Goal: Task Accomplishment & Management: Complete application form

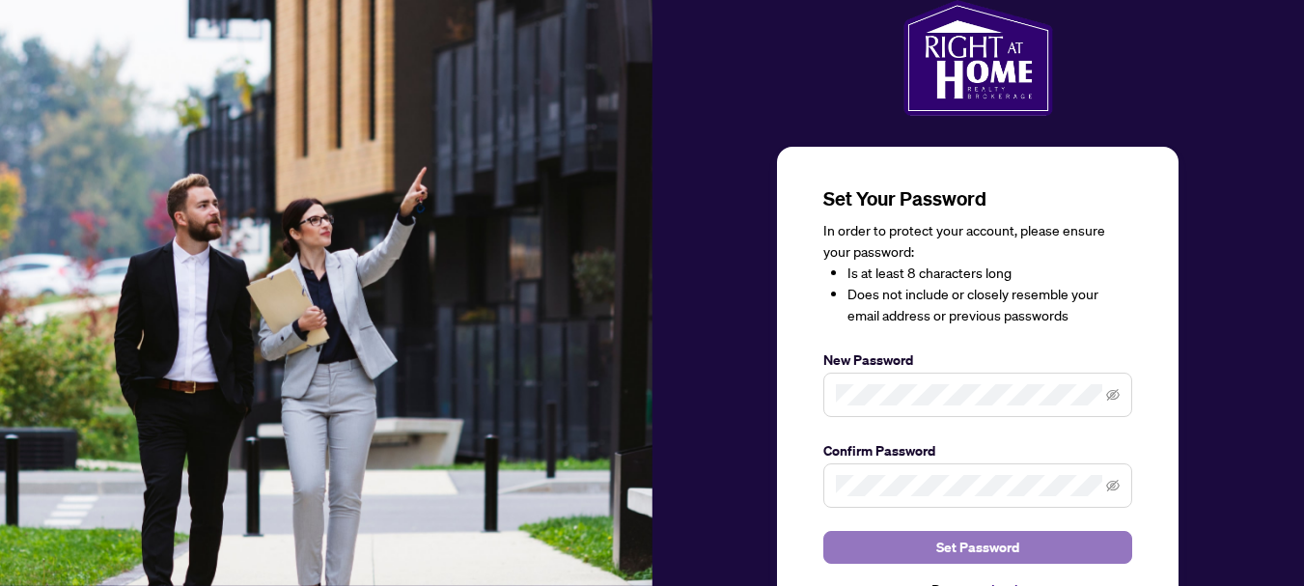
click at [924, 536] on button "Set Password" at bounding box center [977, 547] width 309 height 33
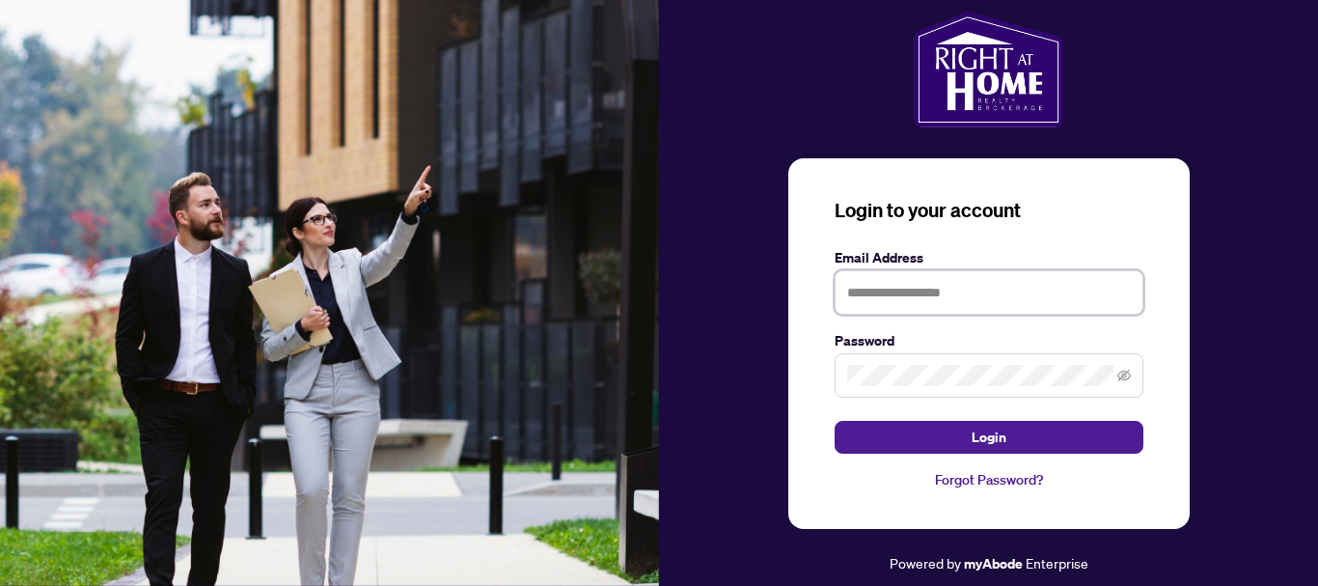
click at [854, 288] on input "text" at bounding box center [989, 292] width 309 height 44
type input "**********"
click at [1156, 309] on div "**********" at bounding box center [989, 343] width 401 height 371
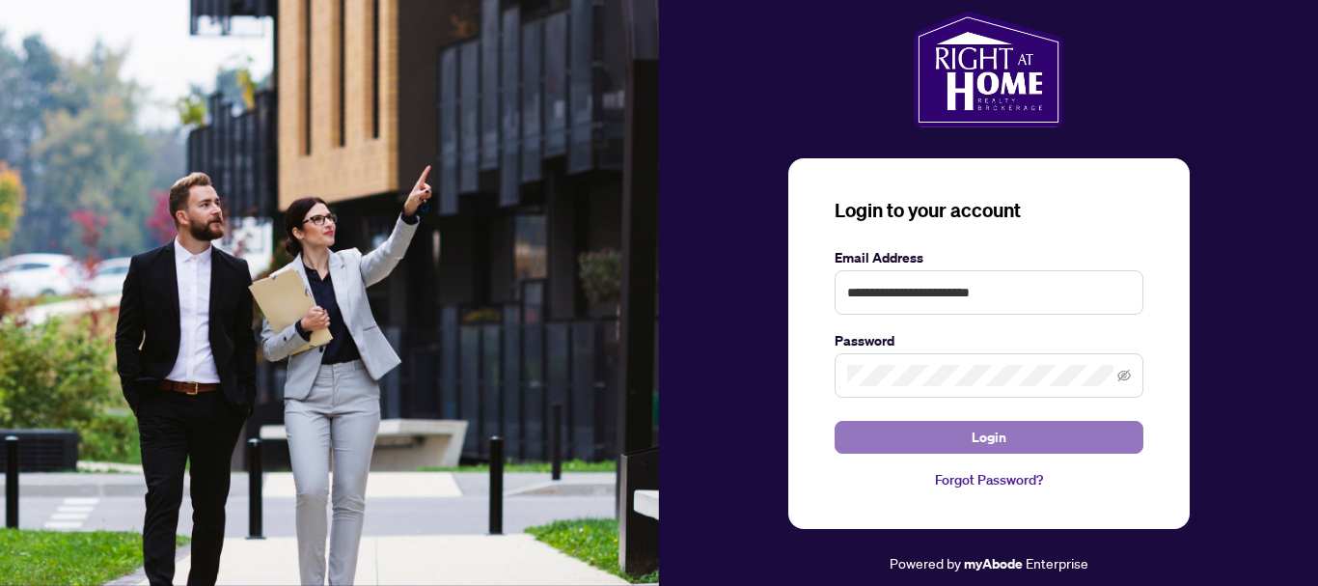
click at [959, 434] on button "Login" at bounding box center [989, 437] width 309 height 33
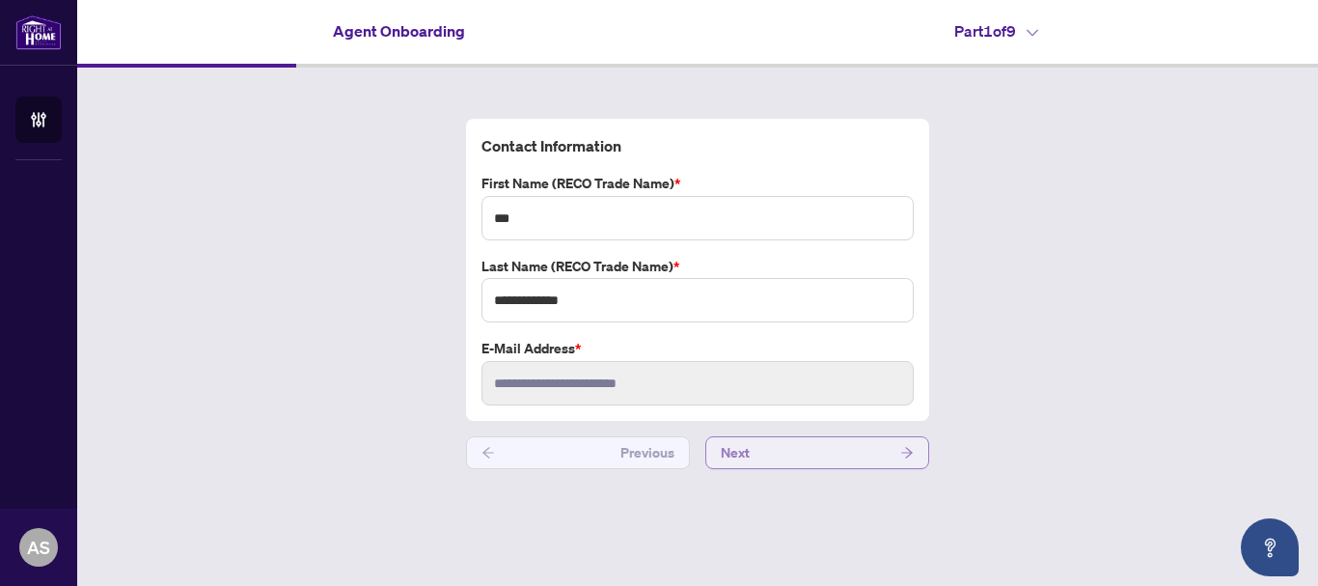
click at [849, 449] on button "Next" at bounding box center [818, 452] width 224 height 33
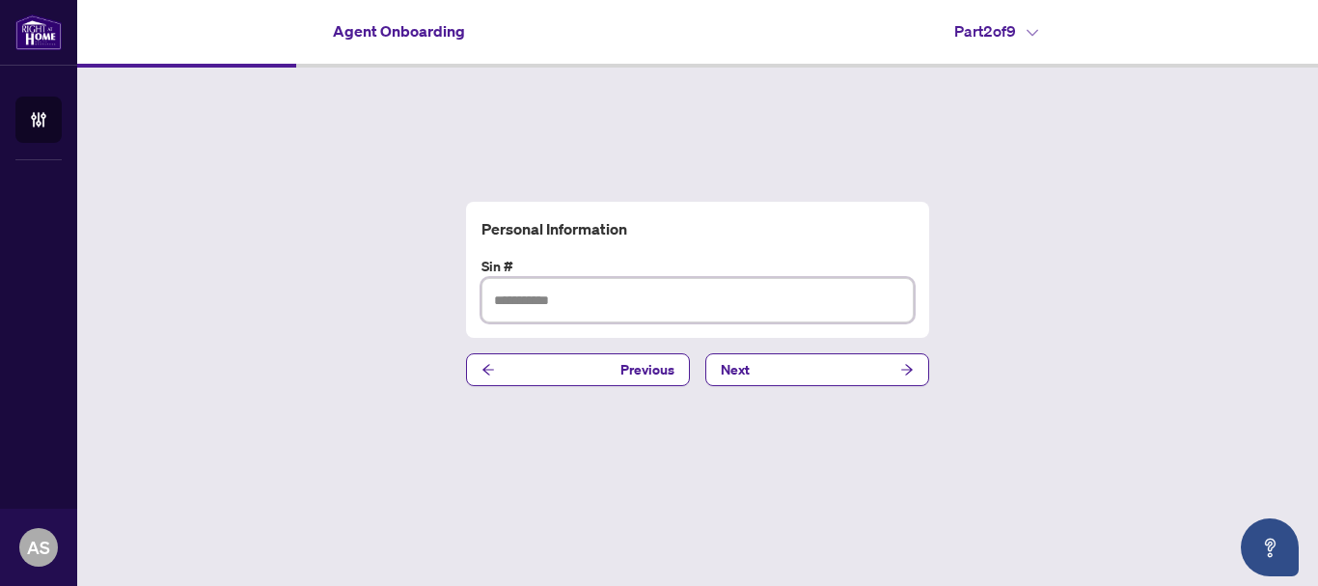
click at [527, 303] on input "text" at bounding box center [698, 300] width 432 height 44
type input "*********"
click at [759, 444] on div "Personal Information Sin # ********* Previous Next" at bounding box center [697, 294] width 1241 height 453
click at [871, 362] on button "Next" at bounding box center [818, 369] width 224 height 33
click at [516, 294] on input "text" at bounding box center [698, 300] width 432 height 44
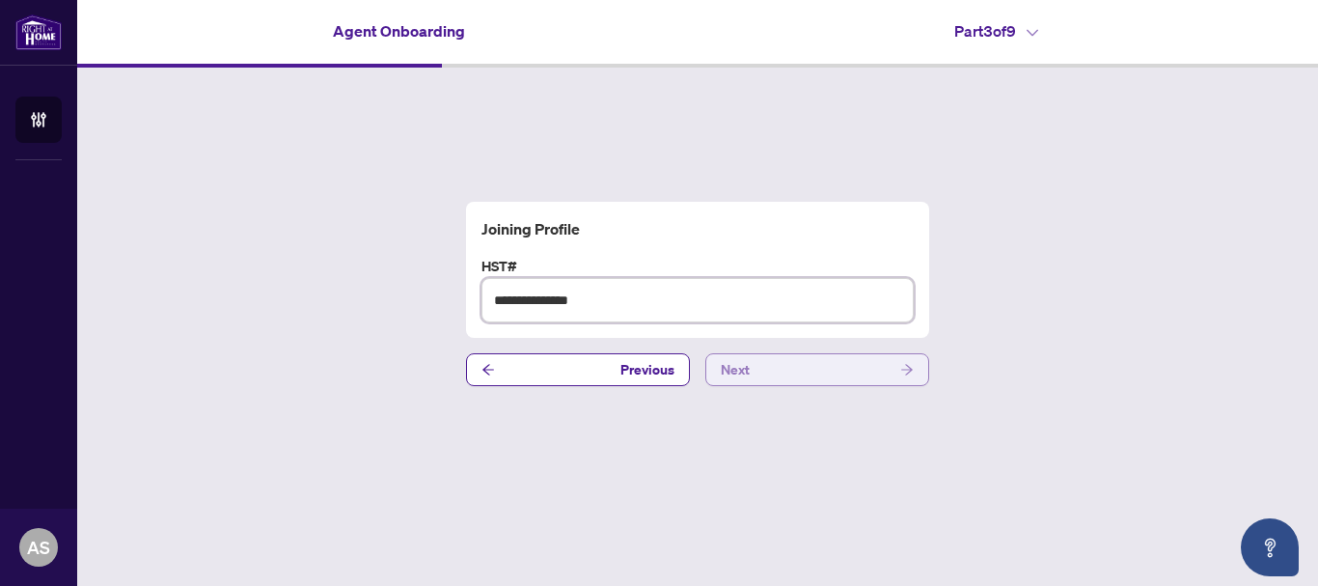
type input "**********"
click at [800, 364] on button "Next" at bounding box center [818, 369] width 224 height 33
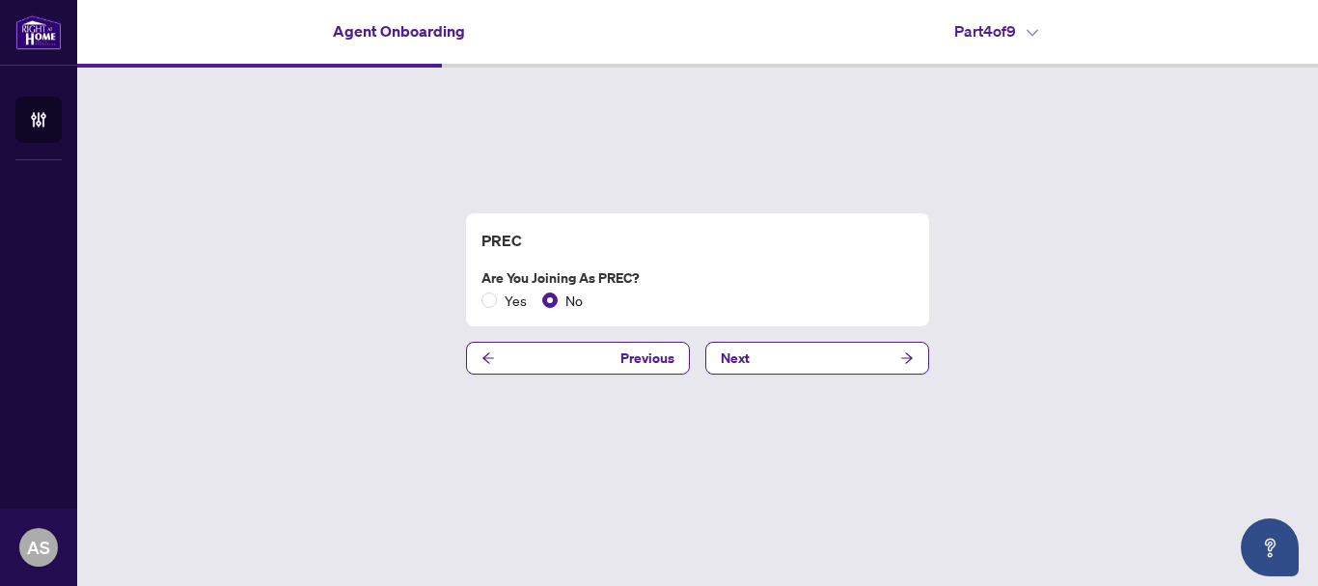
click at [359, 310] on div "PREC Are you joining as PREC? Yes No Previous Next" at bounding box center [697, 294] width 1241 height 453
click at [794, 349] on button "Next" at bounding box center [818, 358] width 224 height 33
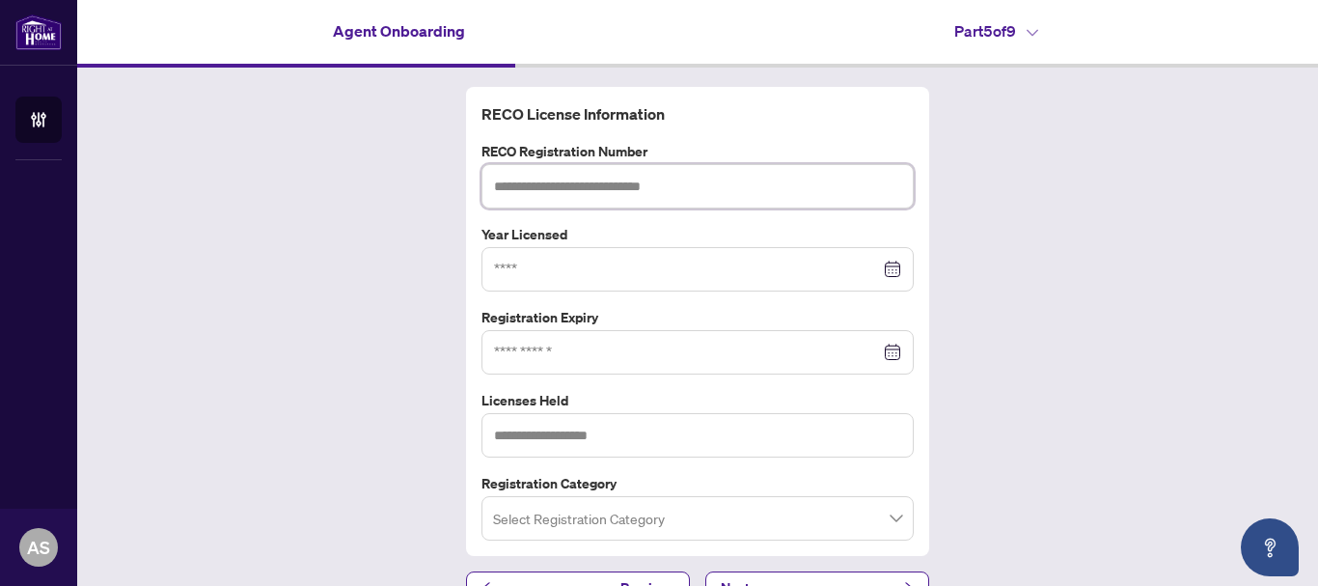
click at [520, 182] on input "text" at bounding box center [698, 186] width 432 height 44
type input "*******"
click at [336, 214] on div "RECO License Information RECO Registration Number ******* Year Licensed Registr…" at bounding box center [697, 346] width 1241 height 556
click at [509, 268] on input at bounding box center [687, 269] width 386 height 21
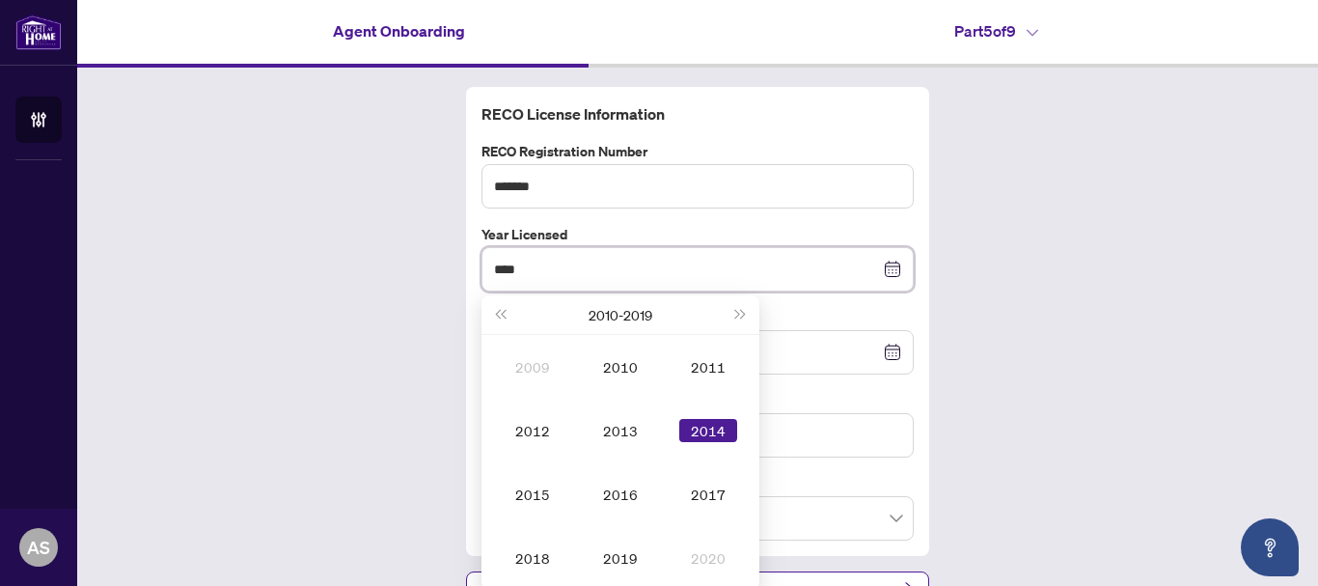
type input "****"
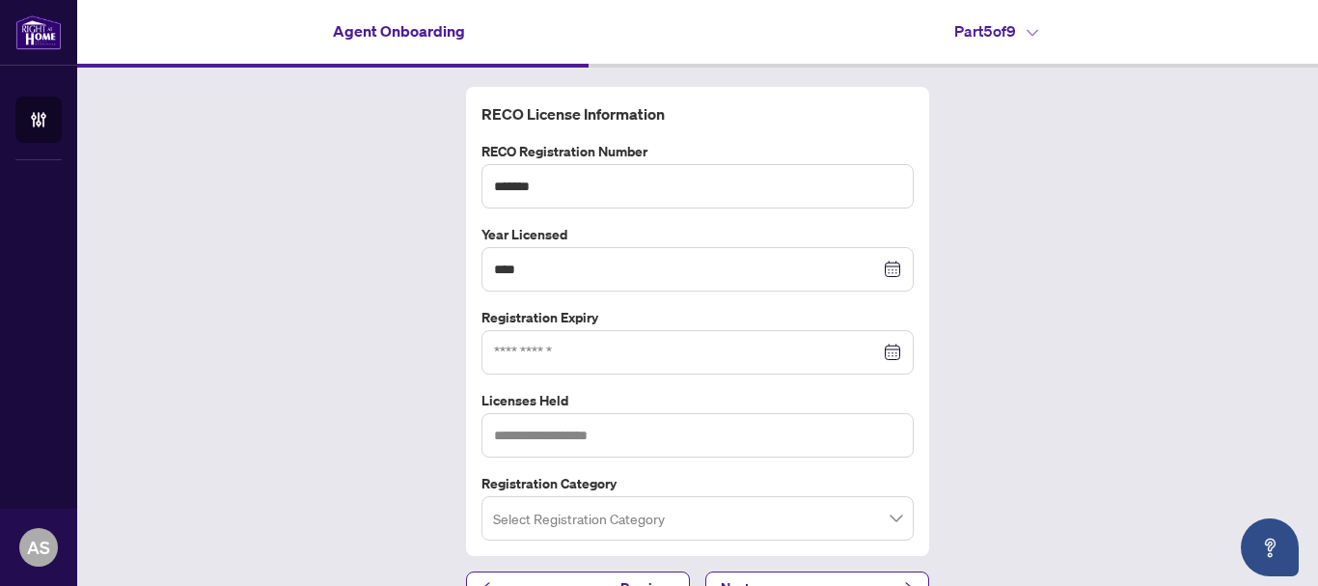
click at [360, 307] on div "RECO License Information RECO Registration Number ******* Year Licensed **** [D…" at bounding box center [697, 346] width 1241 height 556
click at [504, 346] on input at bounding box center [687, 352] width 386 height 21
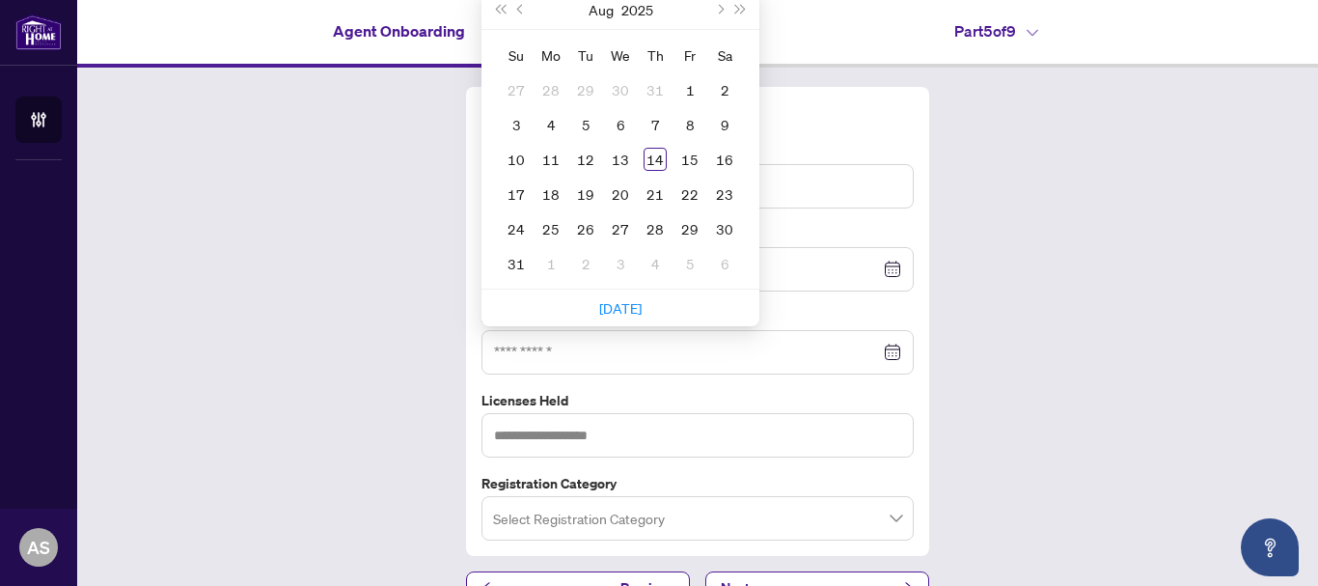
click at [1085, 178] on div "RECO License Information RECO Registration Number ******* Year Licensed **** [D…" at bounding box center [697, 346] width 1241 height 556
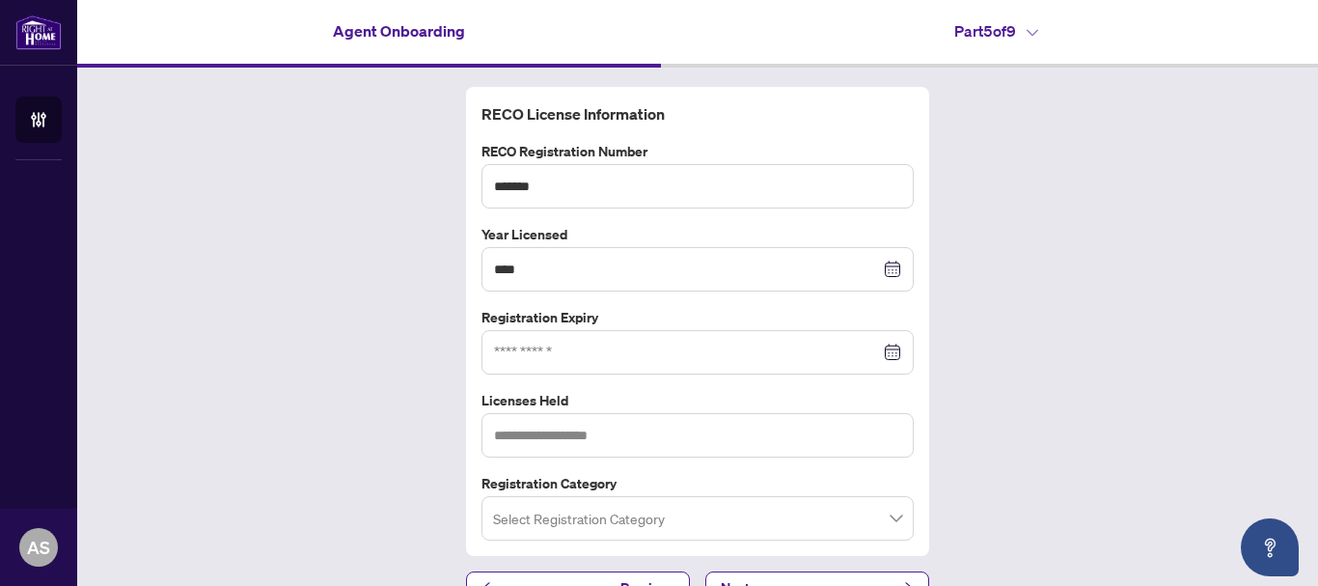
click at [882, 346] on div at bounding box center [697, 352] width 407 height 21
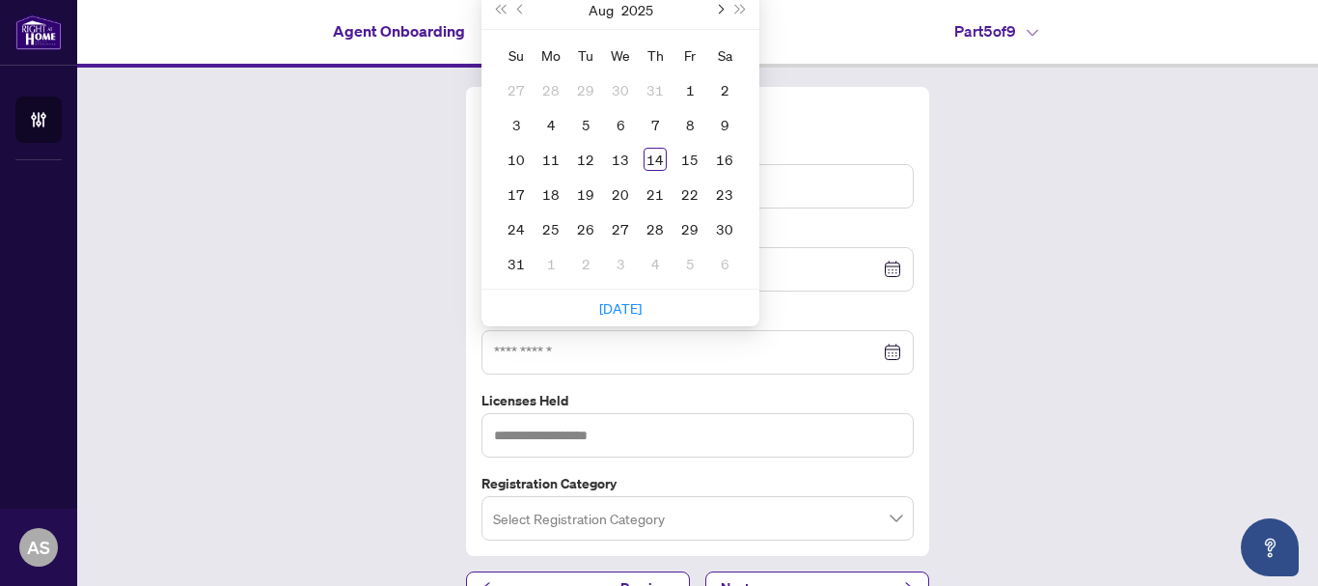
click at [714, 6] on span "Next month (PageDown)" at bounding box center [719, 10] width 10 height 10
click at [736, 7] on span "Next year (Control + right)" at bounding box center [741, 10] width 10 height 10
click at [517, 6] on span "Previous month (PageUp)" at bounding box center [522, 10] width 10 height 10
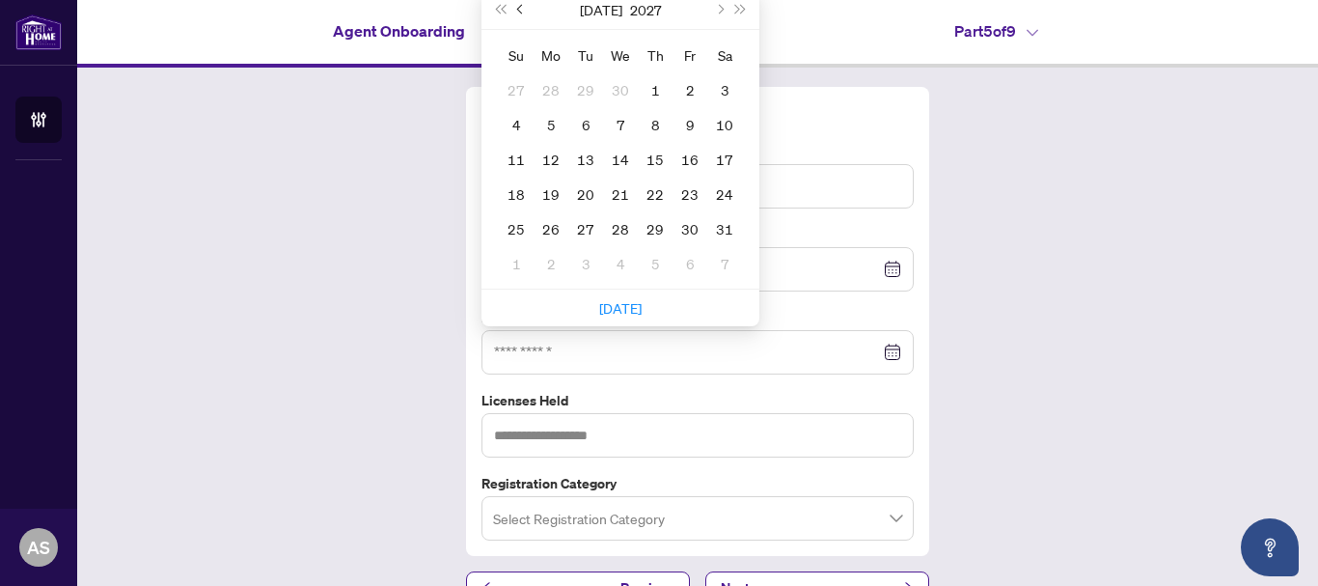
click at [517, 6] on span "Previous month (PageUp)" at bounding box center [522, 10] width 10 height 10
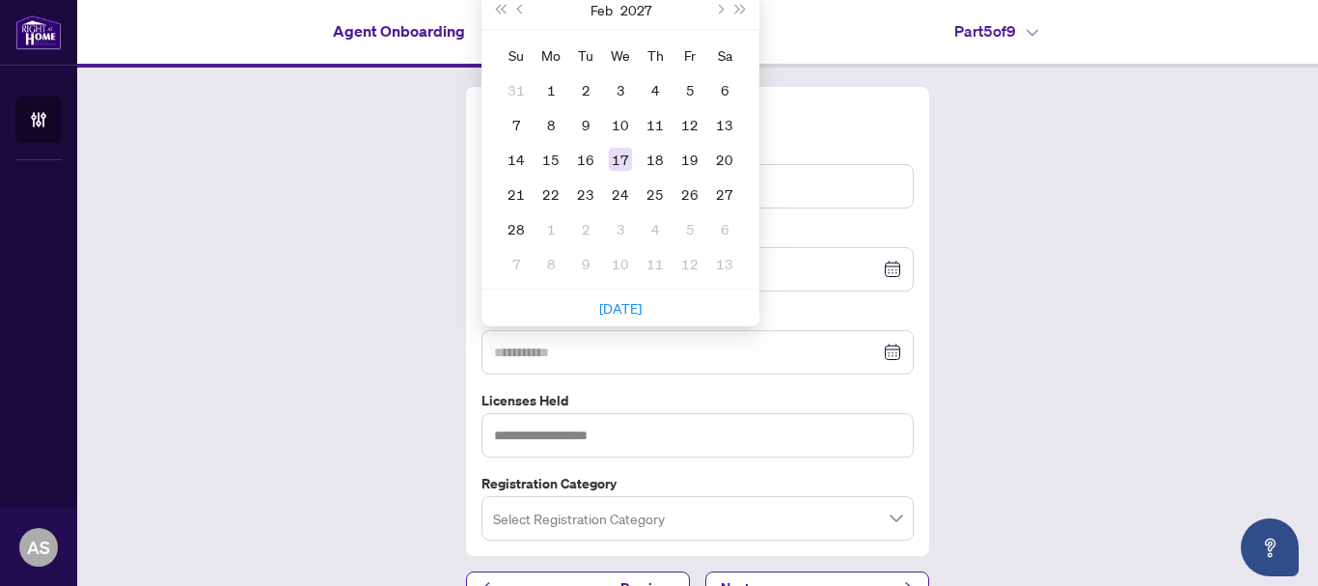
type input "**********"
click at [611, 156] on div "17" at bounding box center [620, 159] width 23 height 23
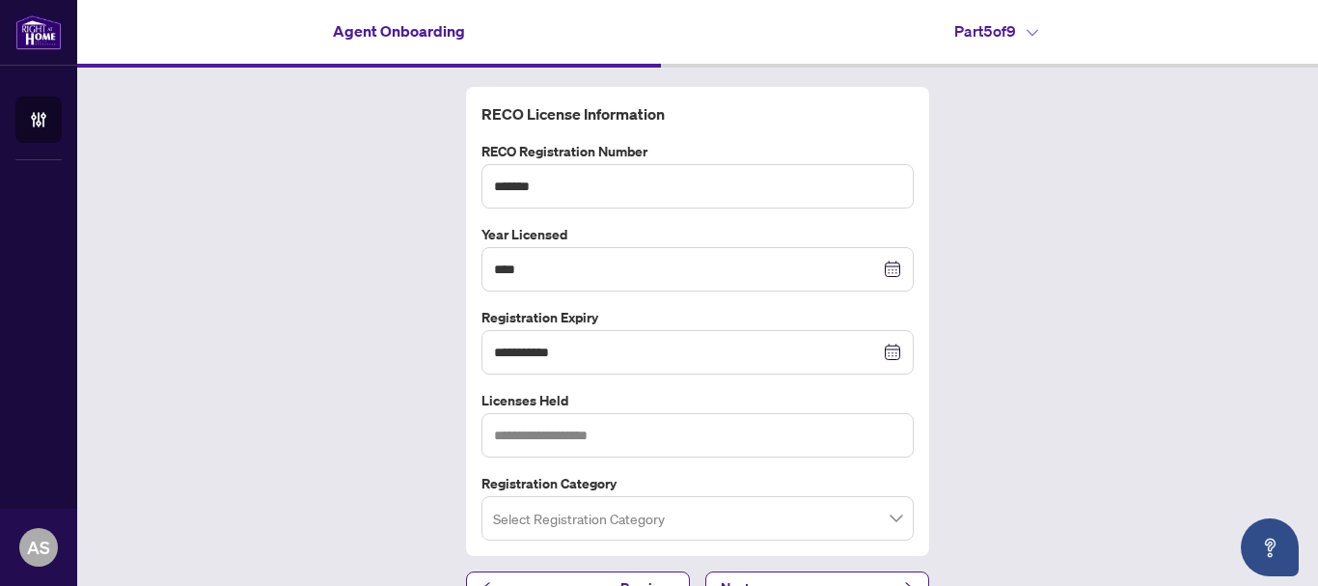
click at [1080, 352] on div "**********" at bounding box center [697, 346] width 1241 height 556
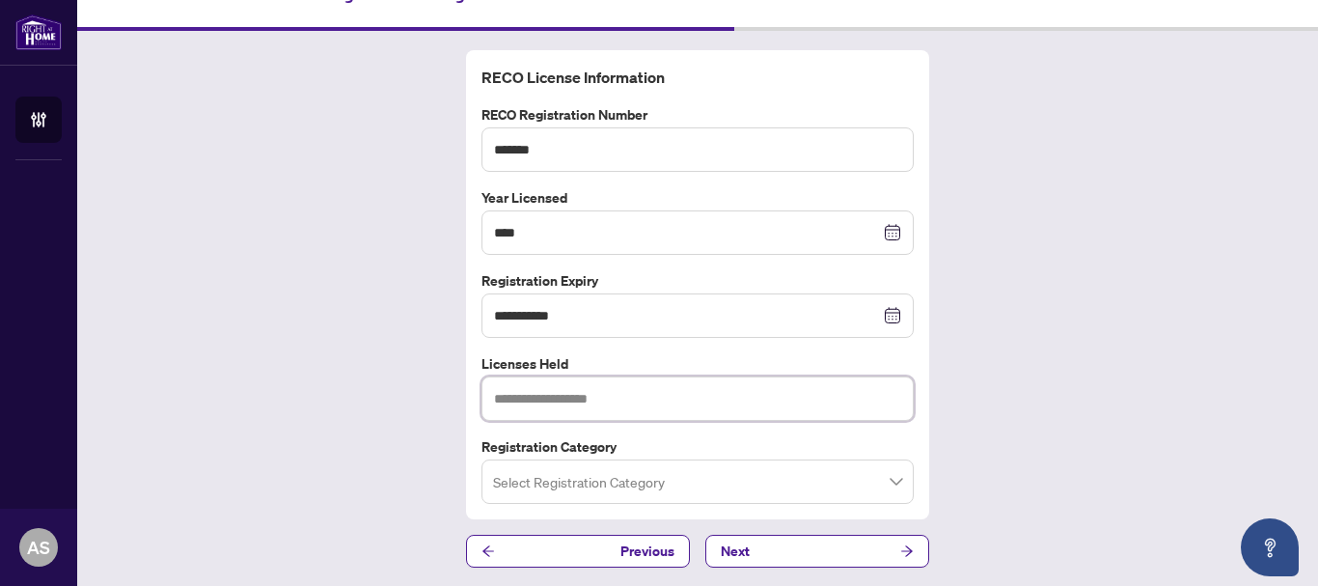
click at [485, 393] on input "text" at bounding box center [698, 398] width 432 height 44
click at [391, 392] on div "**********" at bounding box center [697, 309] width 1241 height 556
click at [870, 477] on input "search" at bounding box center [689, 484] width 392 height 42
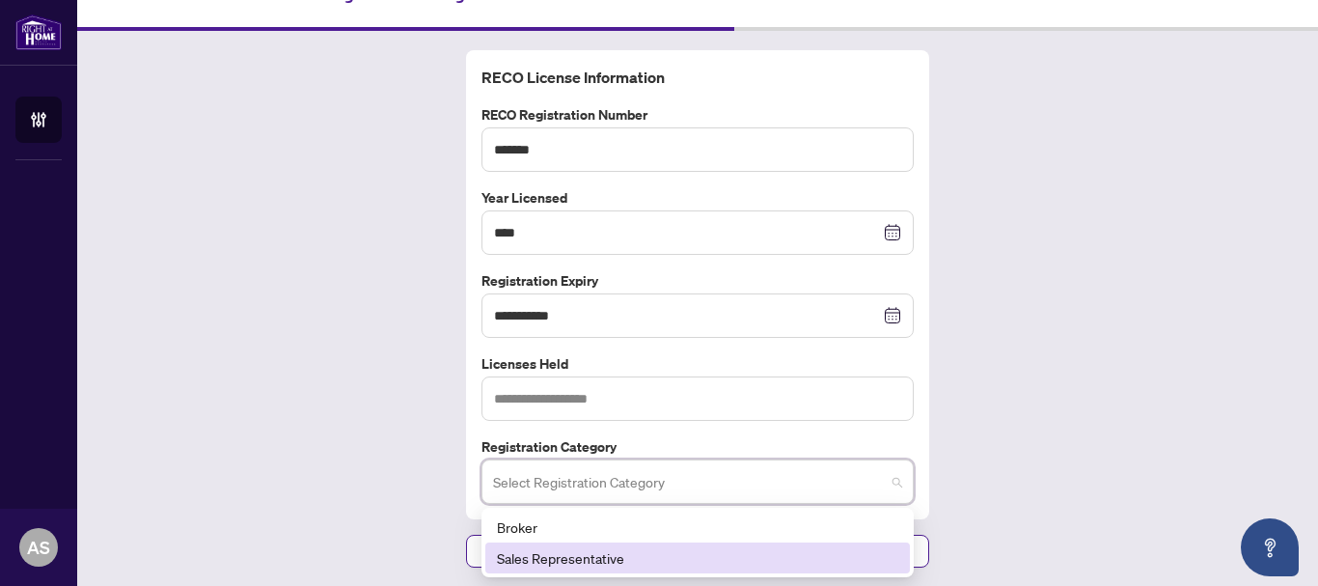
click at [656, 560] on div "Sales Representative" at bounding box center [697, 557] width 401 height 21
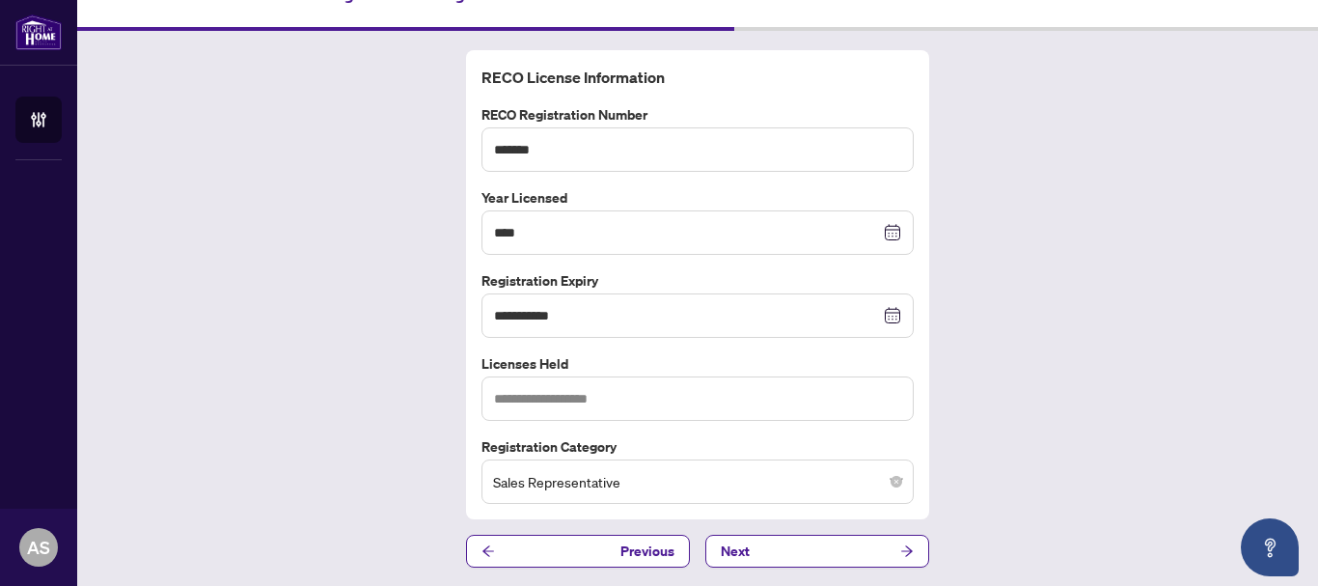
click at [959, 416] on div "**********" at bounding box center [697, 309] width 1241 height 556
click at [528, 397] on input "text" at bounding box center [698, 398] width 432 height 44
type input "**********"
click at [350, 410] on div "**********" at bounding box center [697, 309] width 1241 height 556
click at [784, 546] on button "Next" at bounding box center [818, 551] width 224 height 33
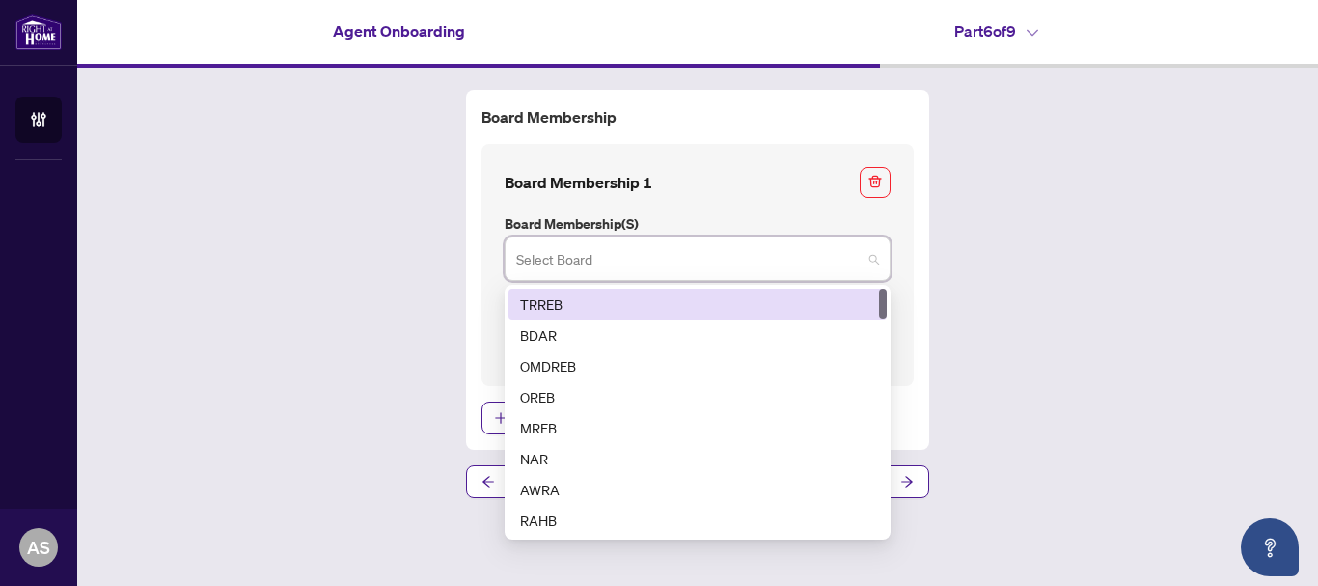
click at [840, 246] on input "search" at bounding box center [689, 261] width 346 height 42
click at [668, 303] on div "TRREB" at bounding box center [697, 303] width 355 height 21
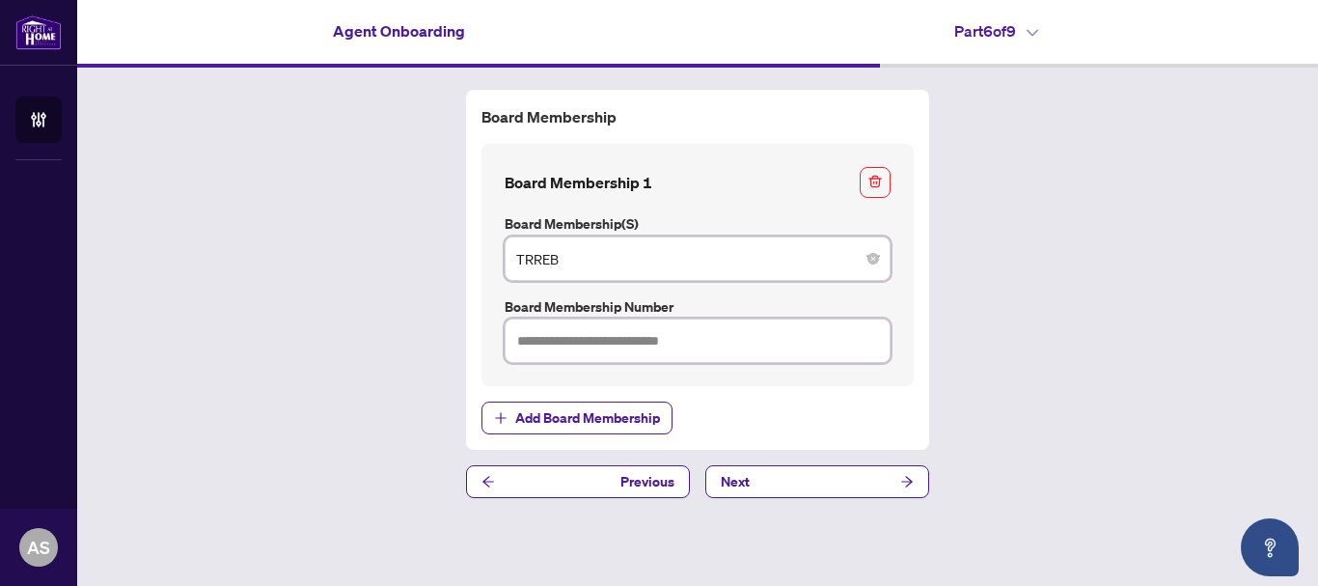
click at [565, 350] on input "text" at bounding box center [698, 340] width 386 height 44
type input "*******"
click at [329, 370] on div "Board Membership Board Membership 1 Board Membership(s) TRREB 1 2 TRREB BDAR OM…" at bounding box center [697, 294] width 1241 height 453
click at [769, 475] on button "Next" at bounding box center [818, 481] width 224 height 33
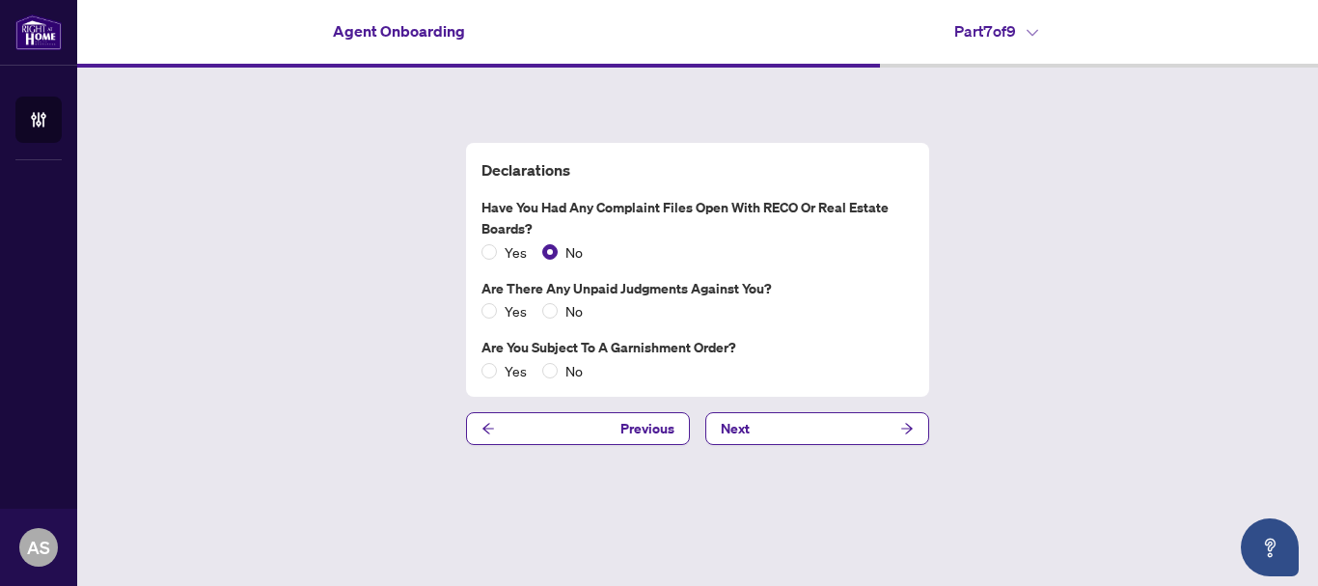
click at [642, 243] on div "Yes No" at bounding box center [698, 251] width 432 height 21
click at [650, 309] on div "Yes No" at bounding box center [698, 310] width 432 height 21
click at [784, 427] on button "Next" at bounding box center [818, 428] width 224 height 33
click at [749, 421] on span "Next" at bounding box center [735, 428] width 29 height 31
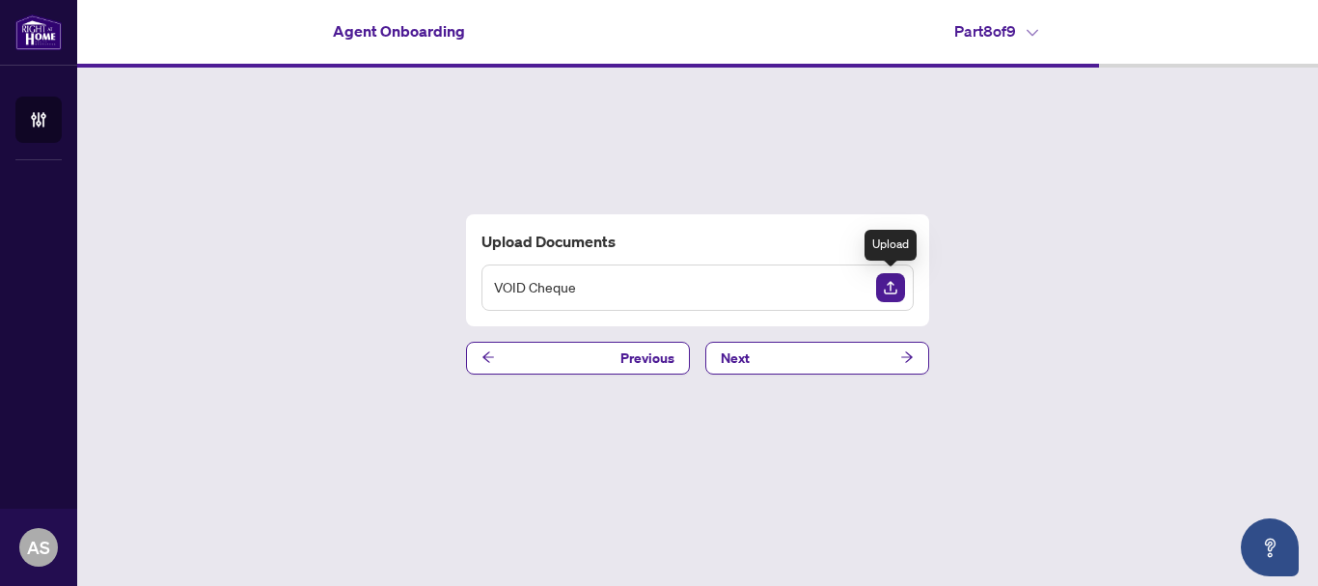
click at [886, 281] on img "Upload Document" at bounding box center [890, 287] width 29 height 29
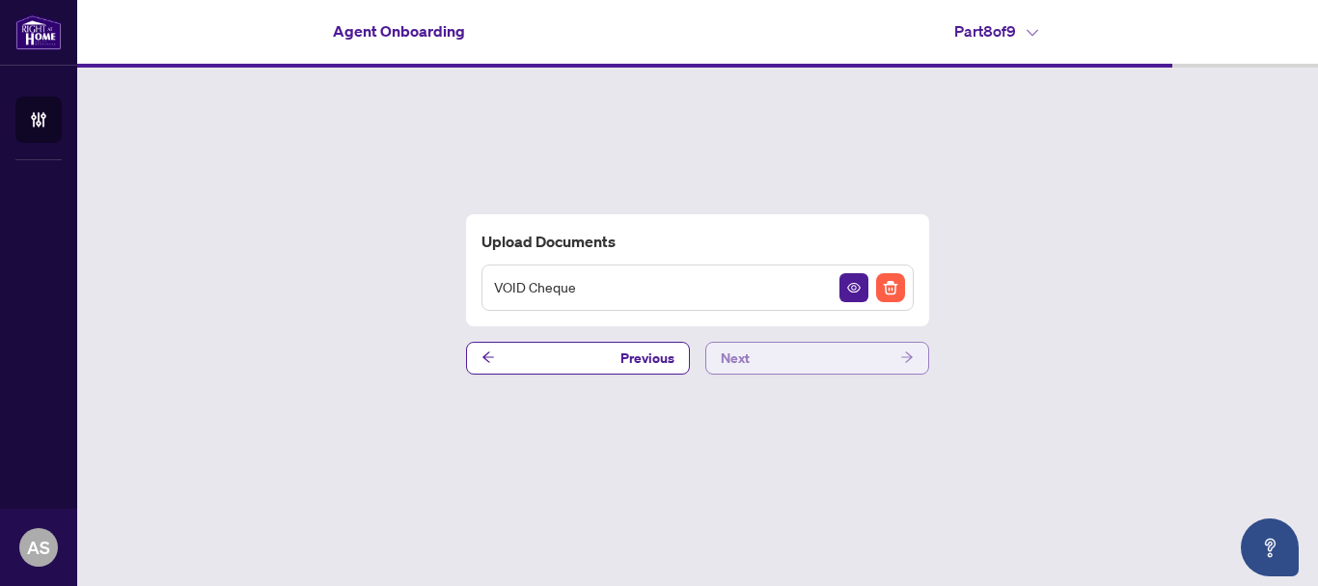
click at [795, 354] on button "Next" at bounding box center [818, 358] width 224 height 33
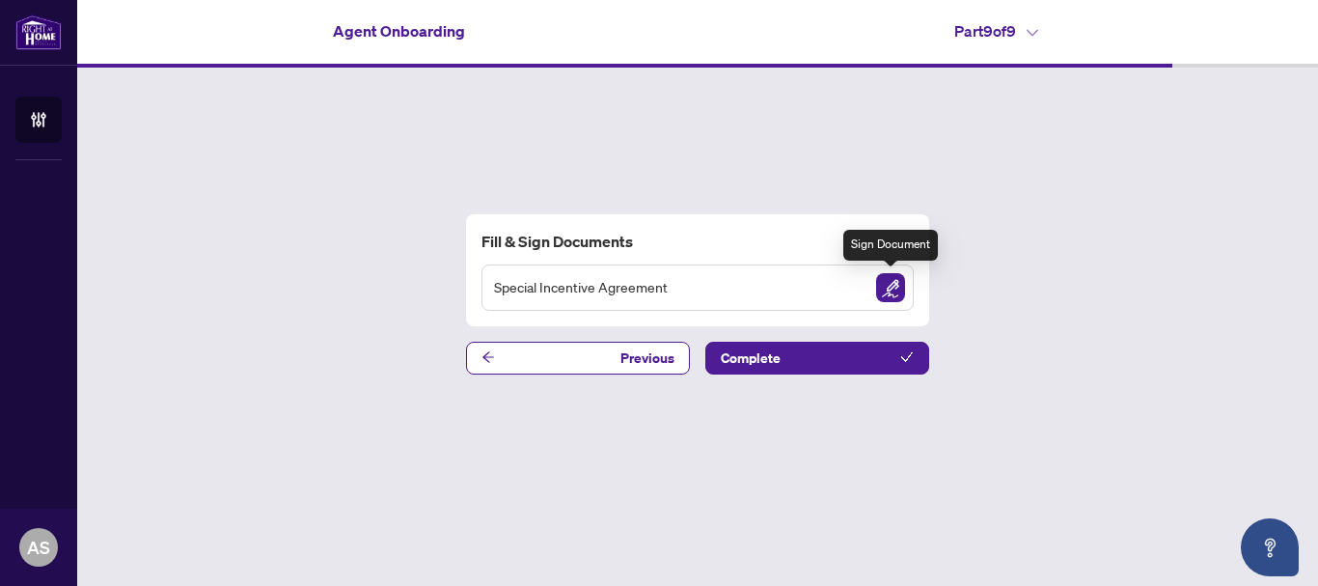
click at [890, 285] on img "Sign Document" at bounding box center [890, 287] width 29 height 29
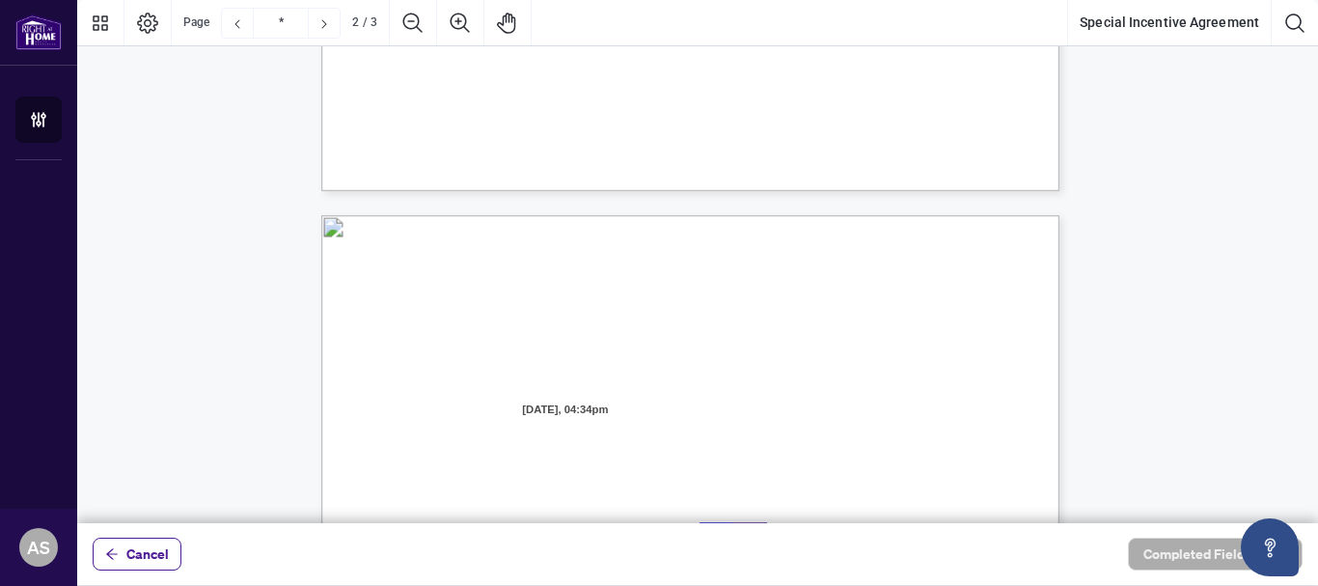
type input "*"
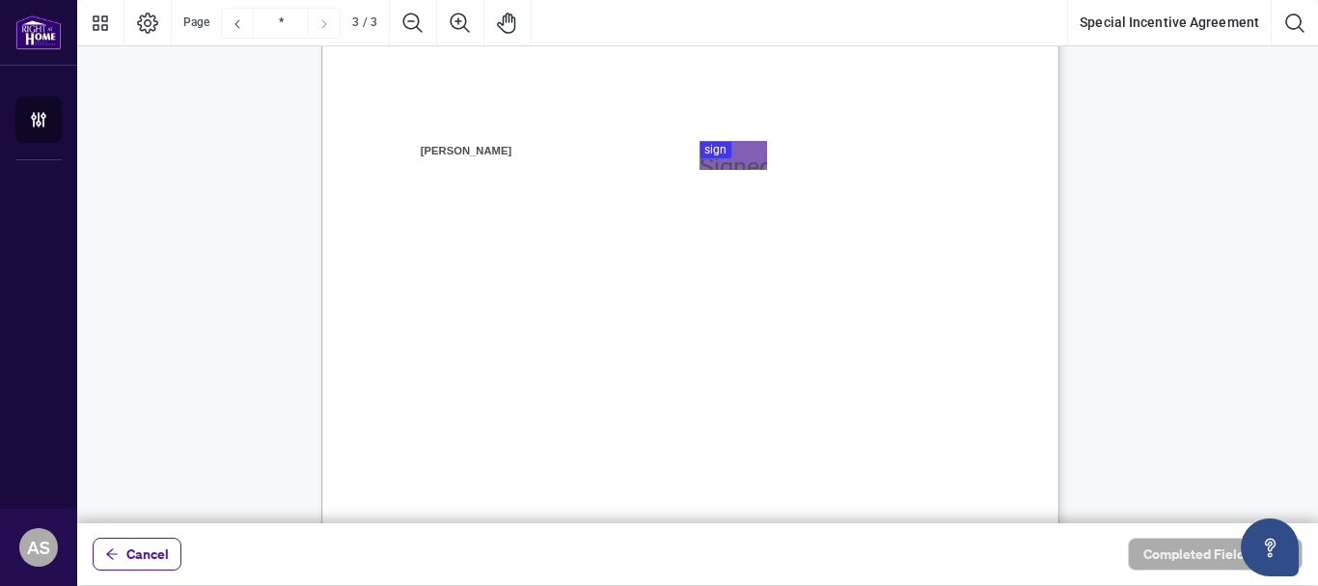
scroll to position [2168, 0]
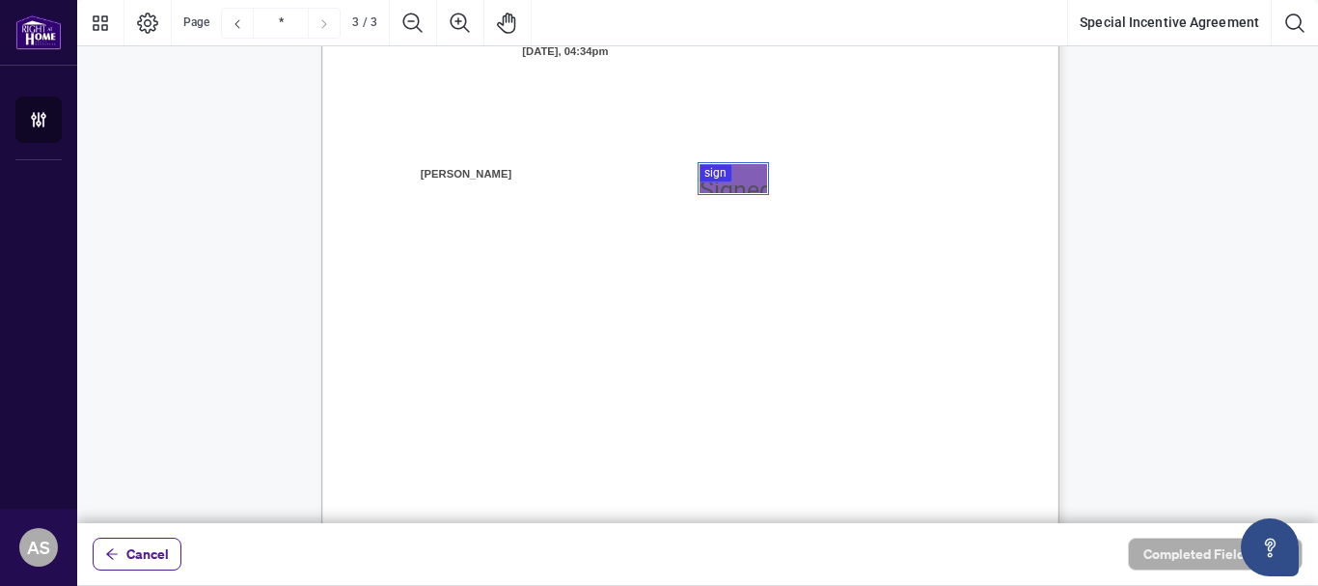
click at [716, 171] on div at bounding box center [697, 261] width 1241 height 523
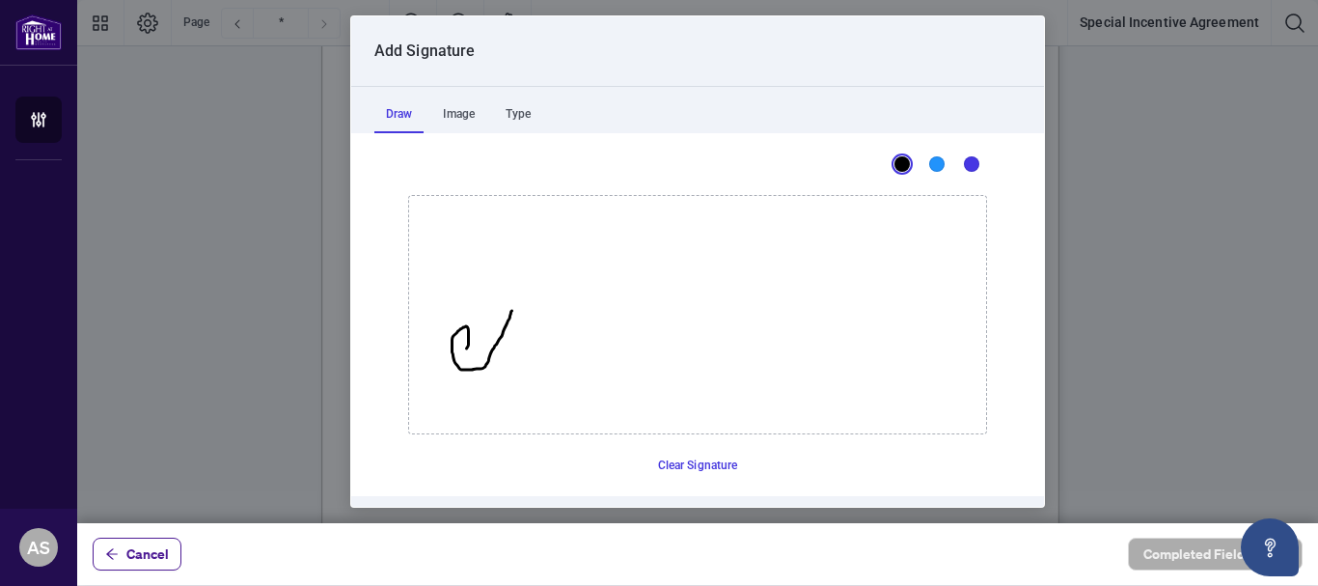
drag, startPoint x: 505, startPoint y: 311, endPoint x: 454, endPoint y: 352, distance: 65.9
click at [454, 352] on icon "Drawing canvas" at bounding box center [697, 314] width 577 height 237
drag, startPoint x: 505, startPoint y: 313, endPoint x: 545, endPoint y: 319, distance: 41.1
click at [541, 358] on icon "Drawing canvas" at bounding box center [697, 314] width 577 height 237
drag, startPoint x: 637, startPoint y: 310, endPoint x: 599, endPoint y: 356, distance: 59.7
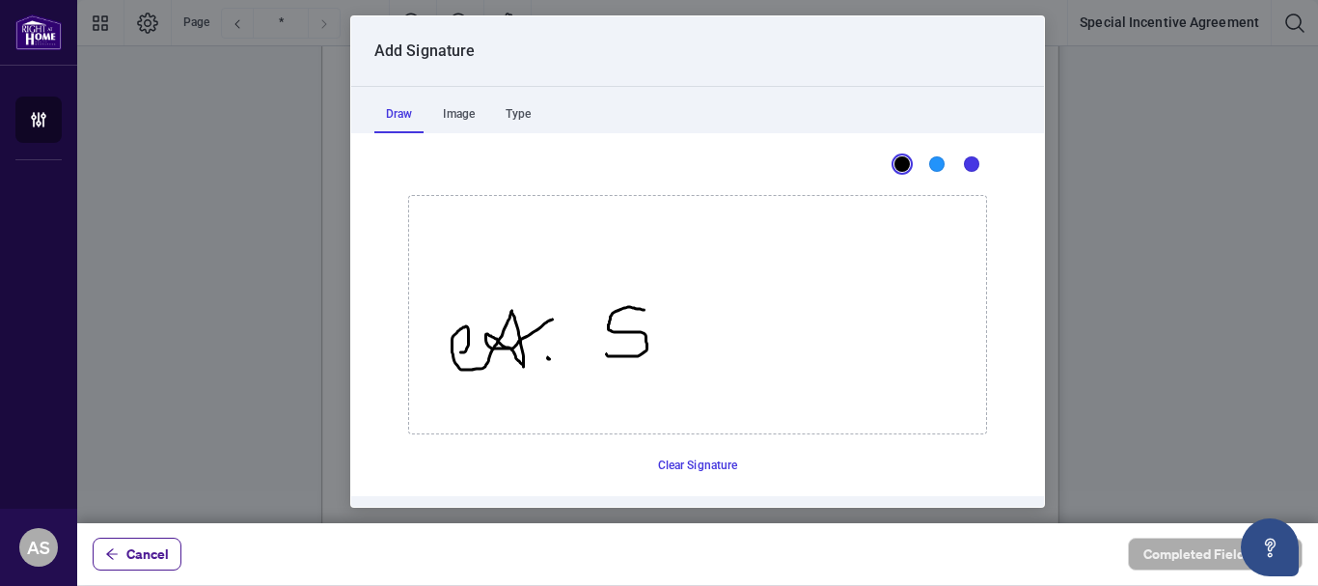
click at [599, 356] on icon "Drawing canvas" at bounding box center [697, 314] width 577 height 237
drag, startPoint x: 599, startPoint y: 356, endPoint x: 634, endPoint y: 288, distance: 76.8
drag, startPoint x: 649, startPoint y: 328, endPoint x: 667, endPoint y: 350, distance: 28.8
click at [667, 350] on icon "Drawing canvas" at bounding box center [697, 314] width 577 height 237
drag, startPoint x: 679, startPoint y: 337, endPoint x: 691, endPoint y: 344, distance: 13.4
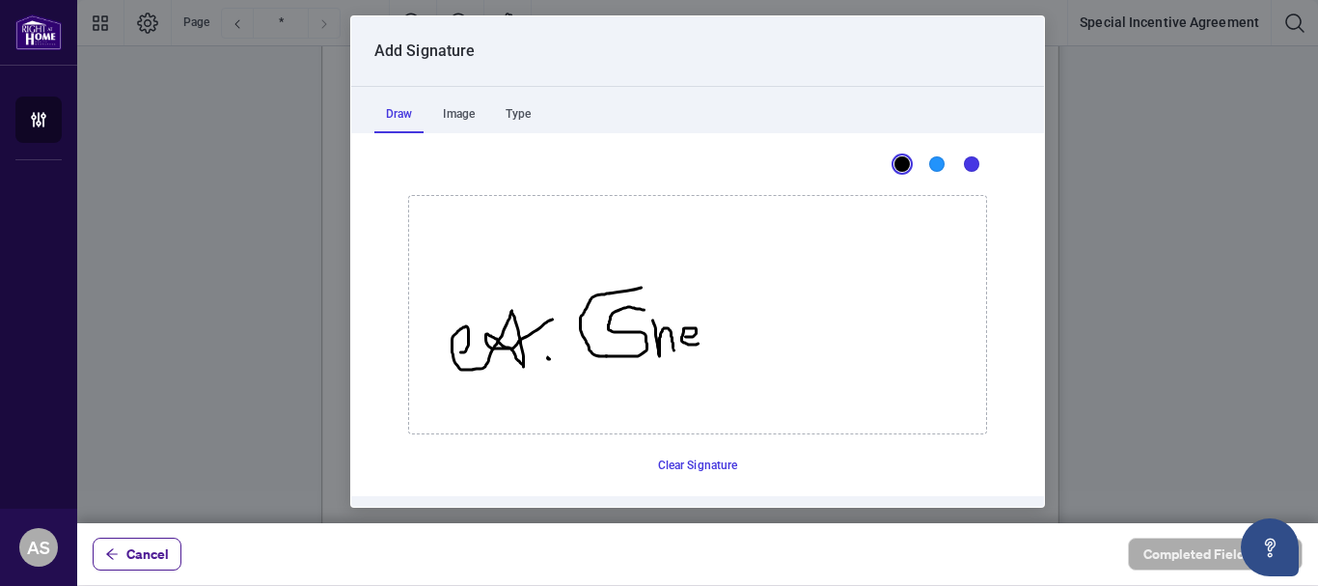
click at [691, 344] on icon "Drawing canvas" at bounding box center [697, 314] width 577 height 237
drag, startPoint x: 696, startPoint y: 319, endPoint x: 699, endPoint y: 360, distance: 40.6
click at [699, 360] on icon "Drawing canvas" at bounding box center [697, 314] width 577 height 237
drag, startPoint x: 702, startPoint y: 341, endPoint x: 726, endPoint y: 352, distance: 26.8
click at [726, 352] on icon "Drawing canvas" at bounding box center [697, 314] width 577 height 237
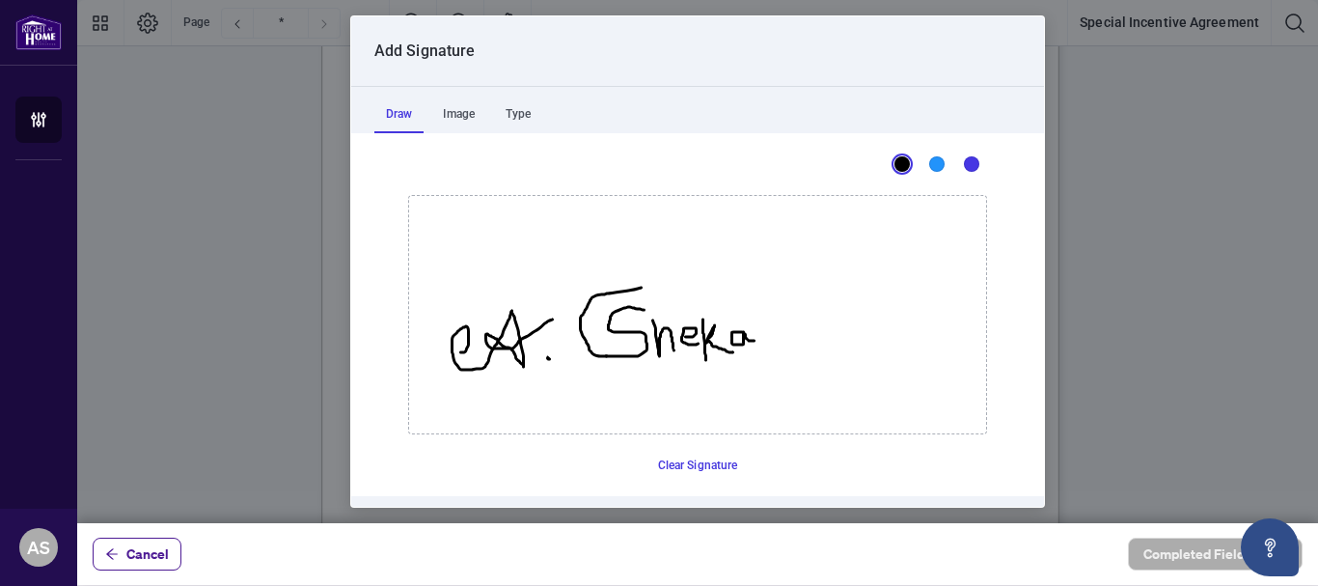
drag, startPoint x: 738, startPoint y: 334, endPoint x: 748, endPoint y: 340, distance: 11.3
click at [748, 340] on icon "Drawing canvas" at bounding box center [697, 314] width 577 height 237
drag, startPoint x: 752, startPoint y: 326, endPoint x: 764, endPoint y: 330, distance: 13.1
click at [764, 330] on icon "Drawing canvas" at bounding box center [697, 314] width 577 height 237
drag, startPoint x: 775, startPoint y: 331, endPoint x: 775, endPoint y: 356, distance: 25.1
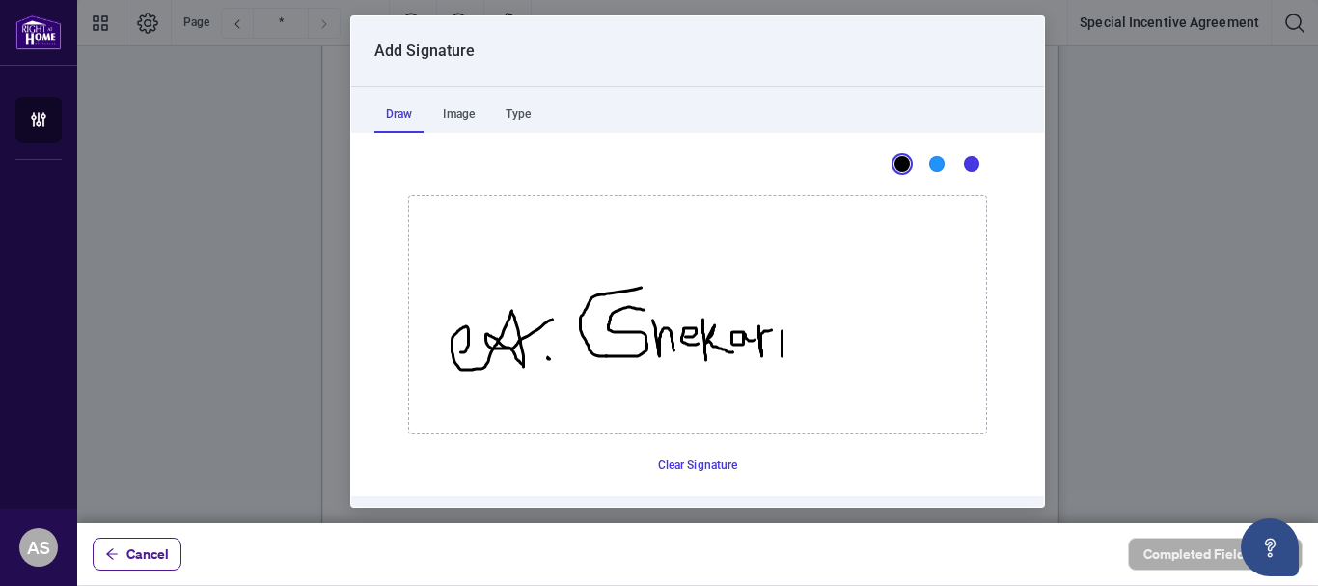
click at [775, 356] on icon "Drawing canvas" at bounding box center [697, 314] width 577 height 237
click at [775, 319] on icon "Drawing canvas" at bounding box center [697, 314] width 577 height 237
drag, startPoint x: 776, startPoint y: 357, endPoint x: 922, endPoint y: 337, distance: 147.1
click at [783, 346] on icon "Drawing canvas" at bounding box center [782, 343] width 1 height 26
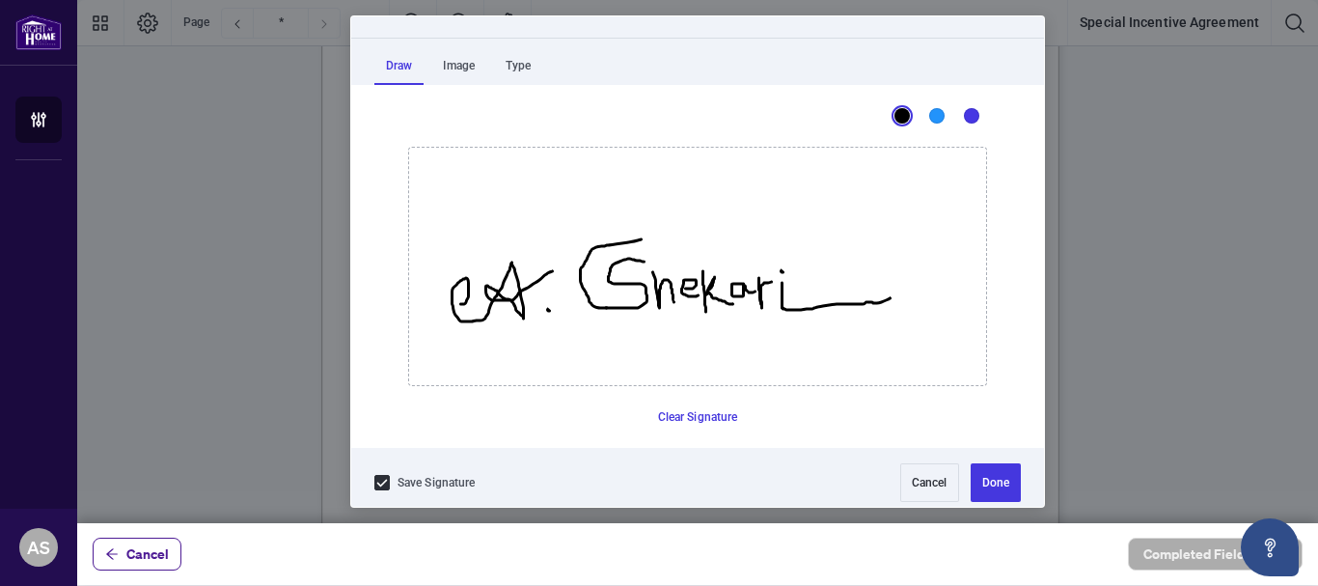
scroll to position [59, 0]
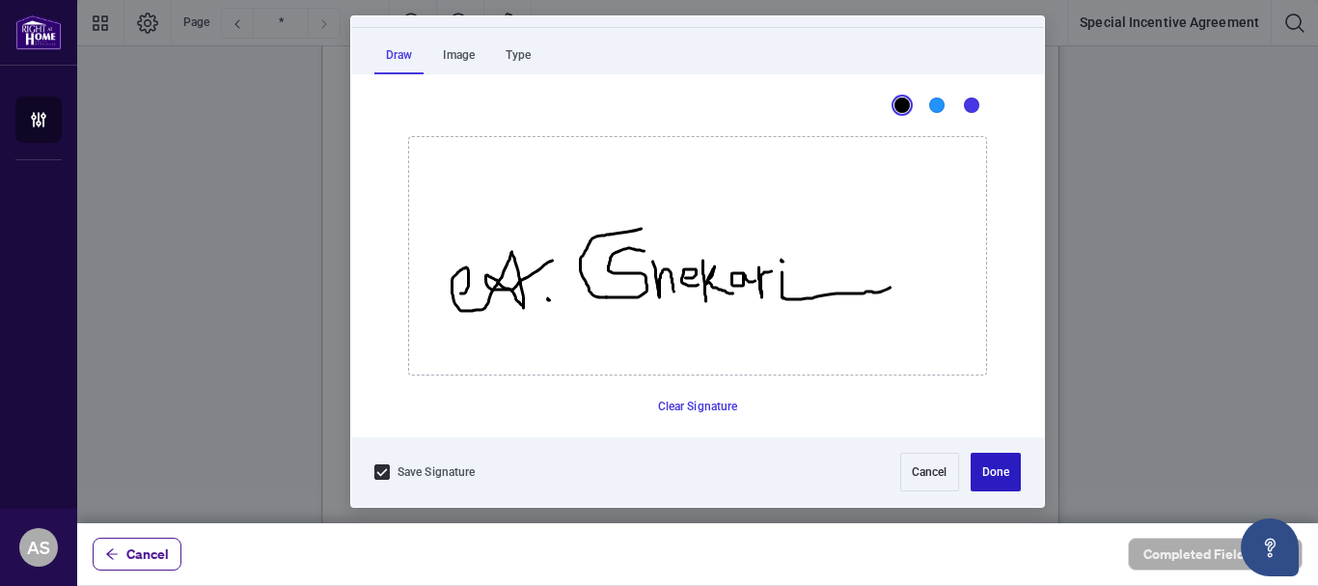
click at [980, 459] on button "Done" at bounding box center [996, 472] width 50 height 39
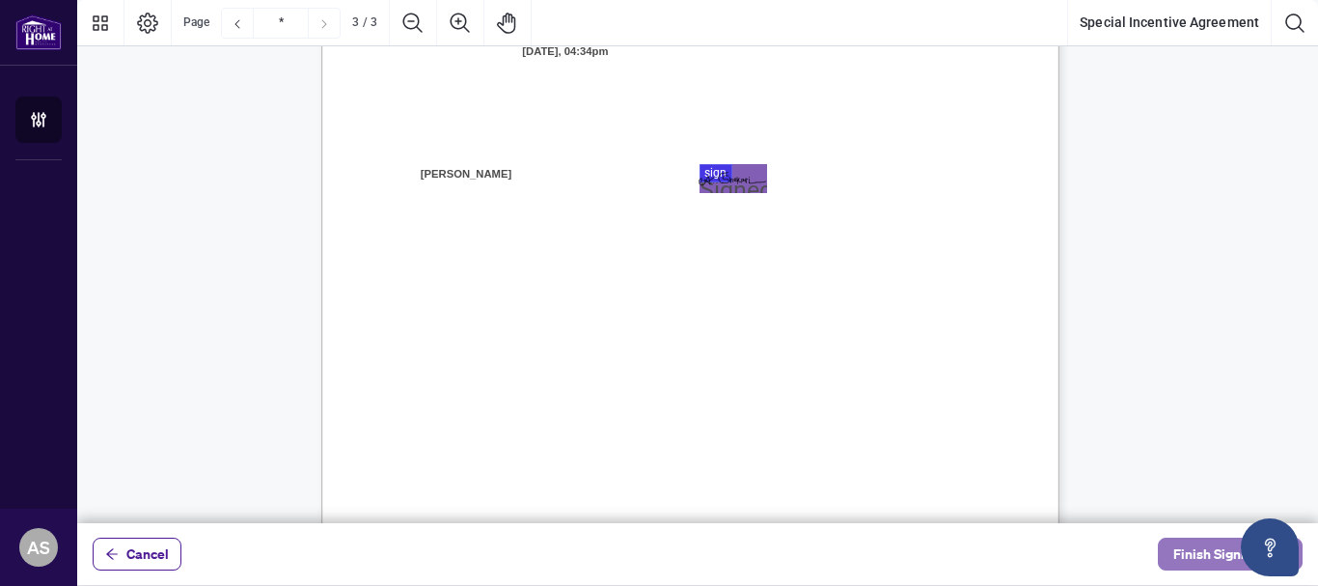
click at [1190, 543] on span "Finish Signing" at bounding box center [1217, 554] width 87 height 31
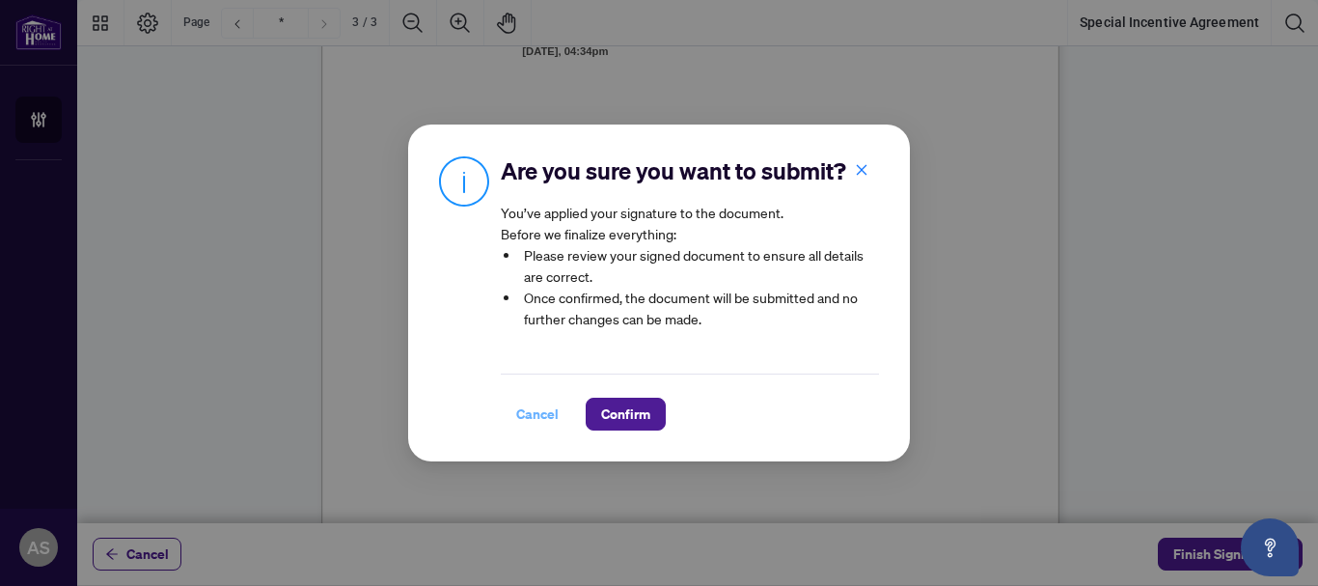
click at [536, 411] on span "Cancel" at bounding box center [537, 414] width 42 height 31
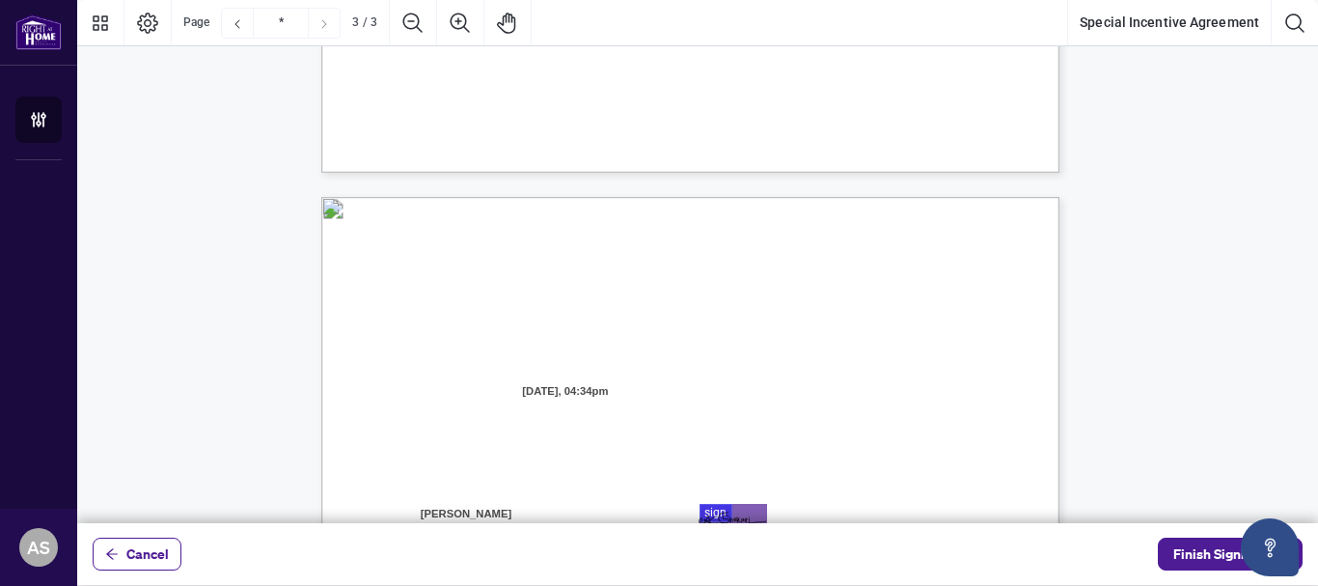
scroll to position [1820, 0]
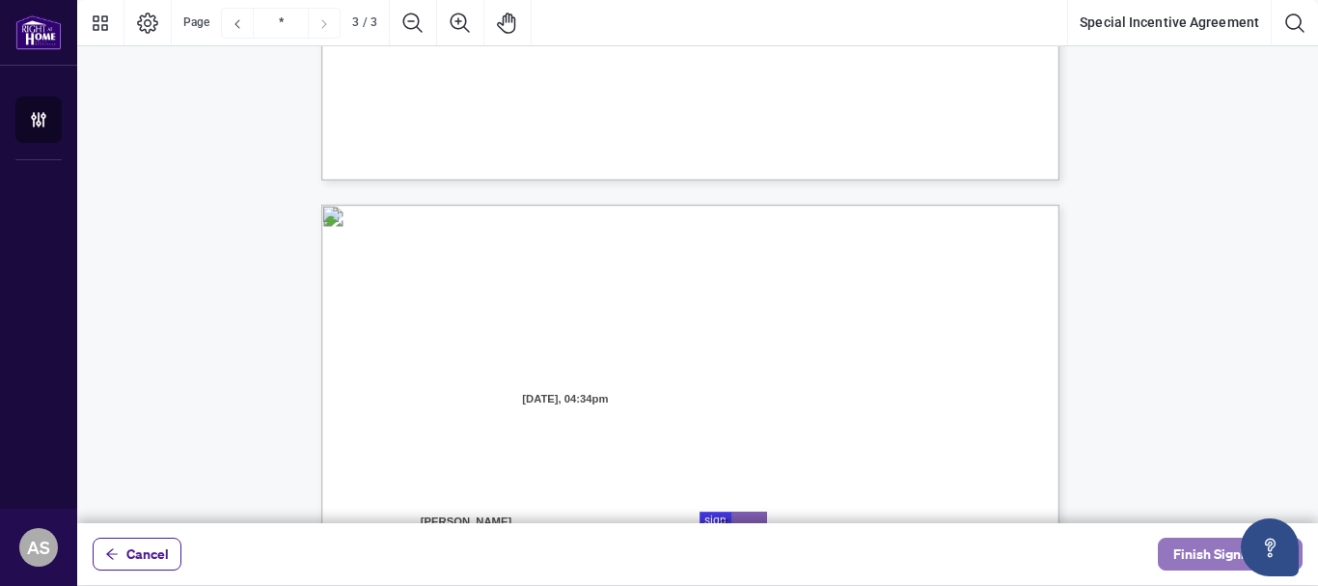
click at [1206, 547] on span "Finish Signing" at bounding box center [1217, 554] width 87 height 31
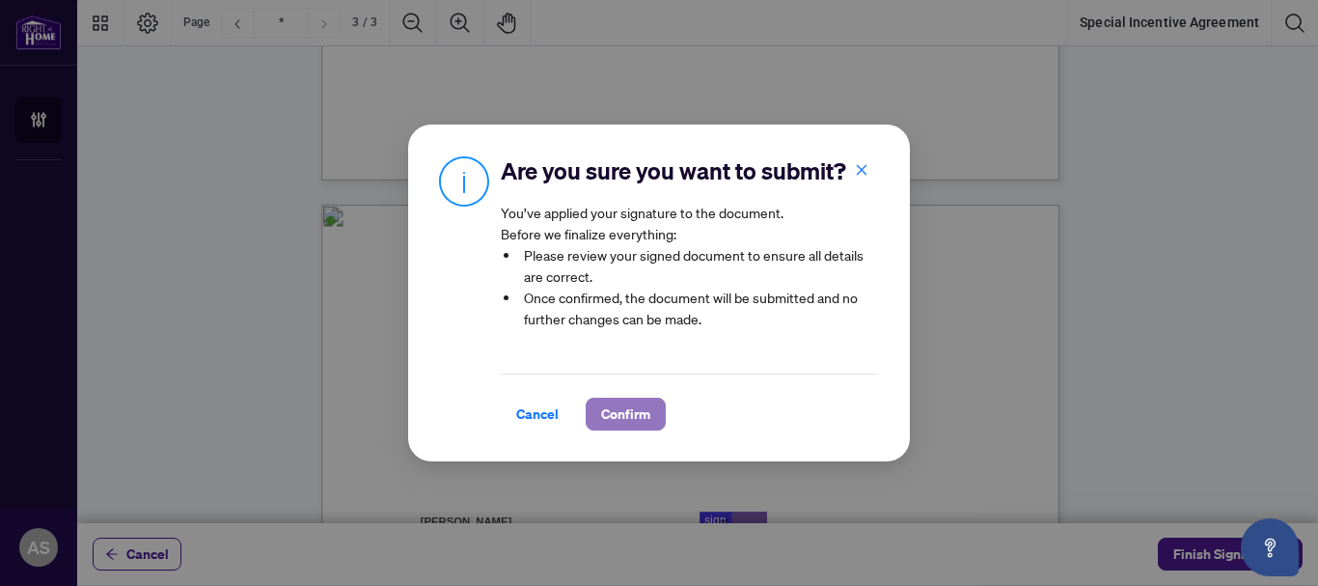
click at [640, 421] on span "Confirm" at bounding box center [625, 414] width 49 height 31
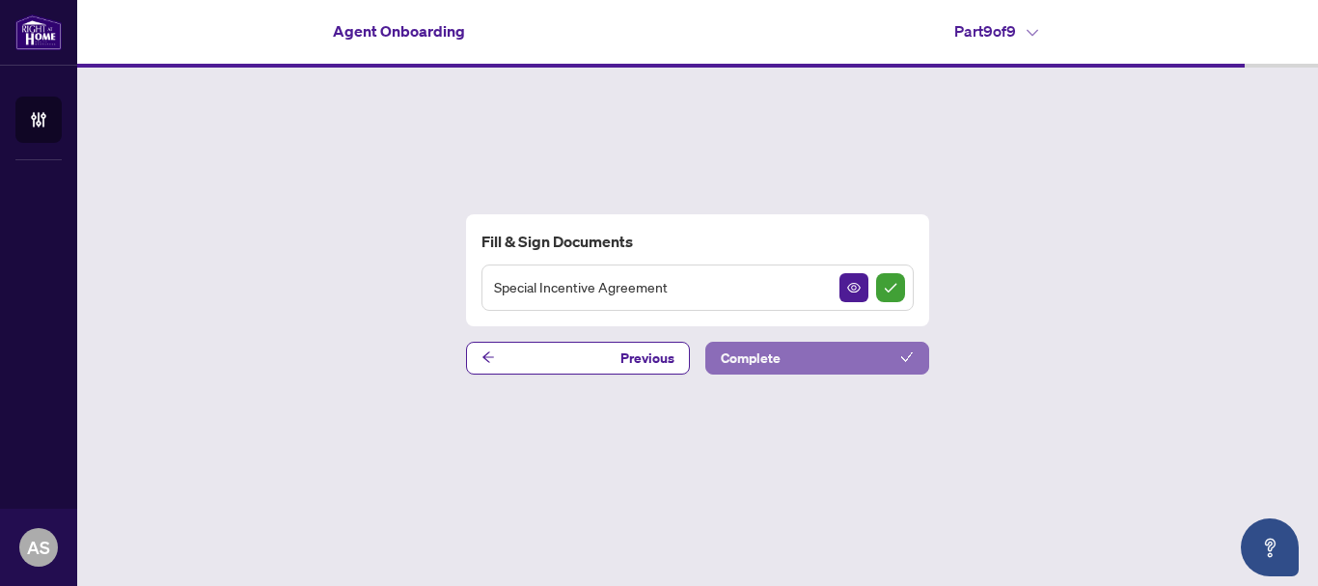
click at [782, 350] on button "Complete" at bounding box center [818, 358] width 224 height 33
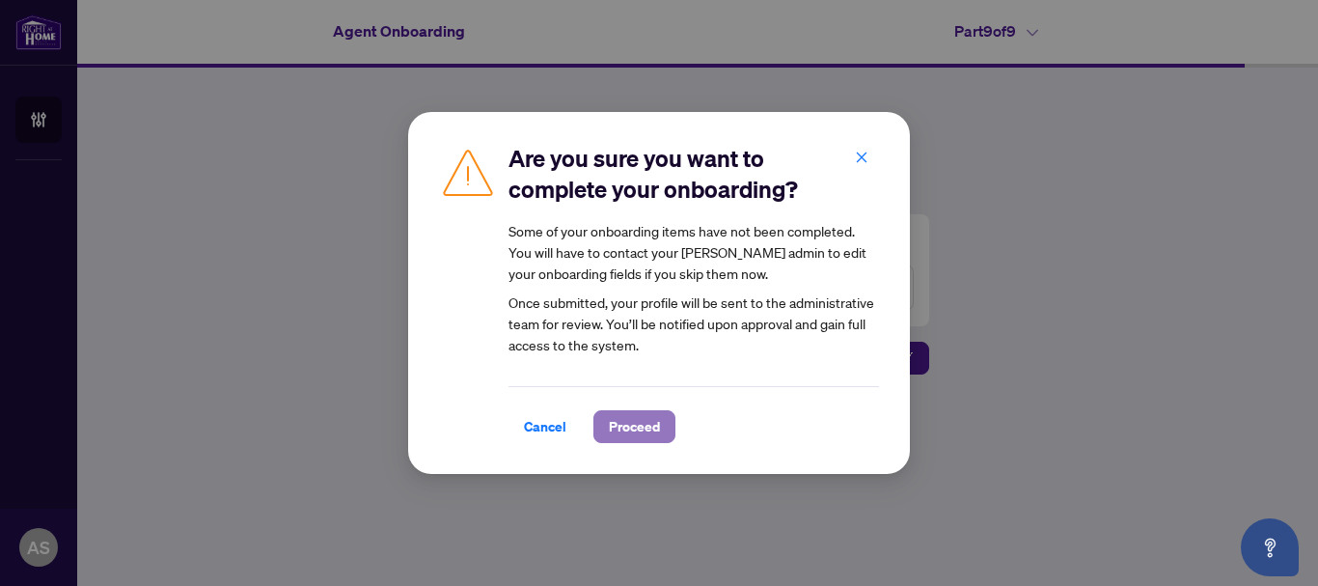
click at [642, 427] on span "Proceed" at bounding box center [634, 426] width 51 height 31
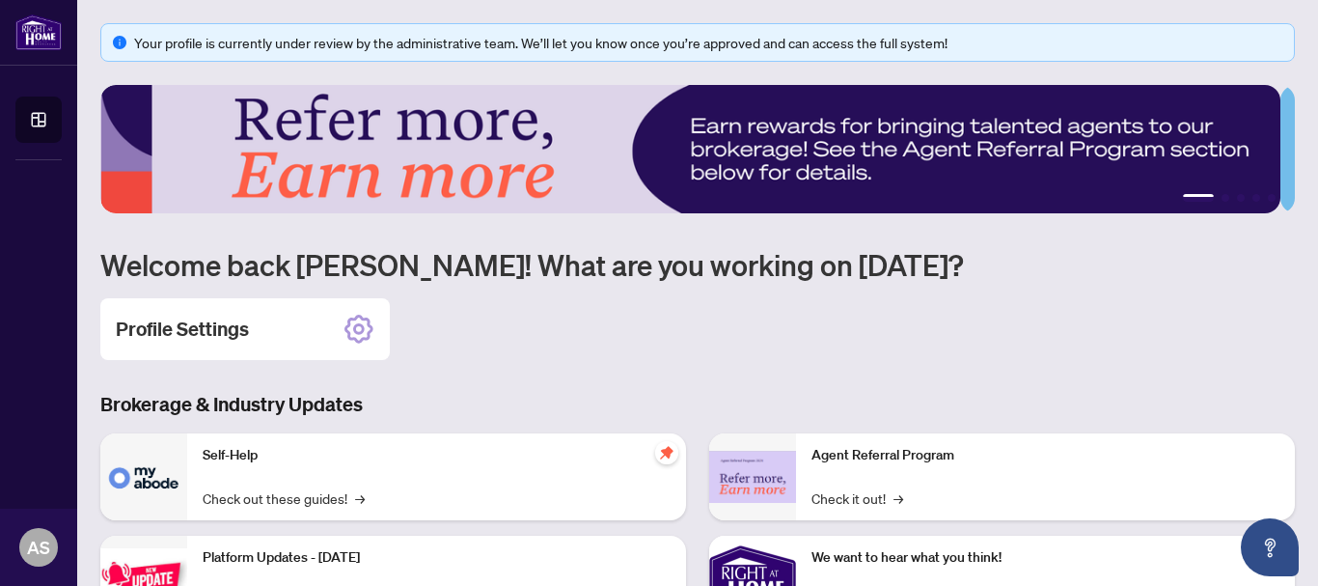
click at [564, 342] on div "Profile Settings" at bounding box center [697, 329] width 1195 height 62
